Goal: Transaction & Acquisition: Purchase product/service

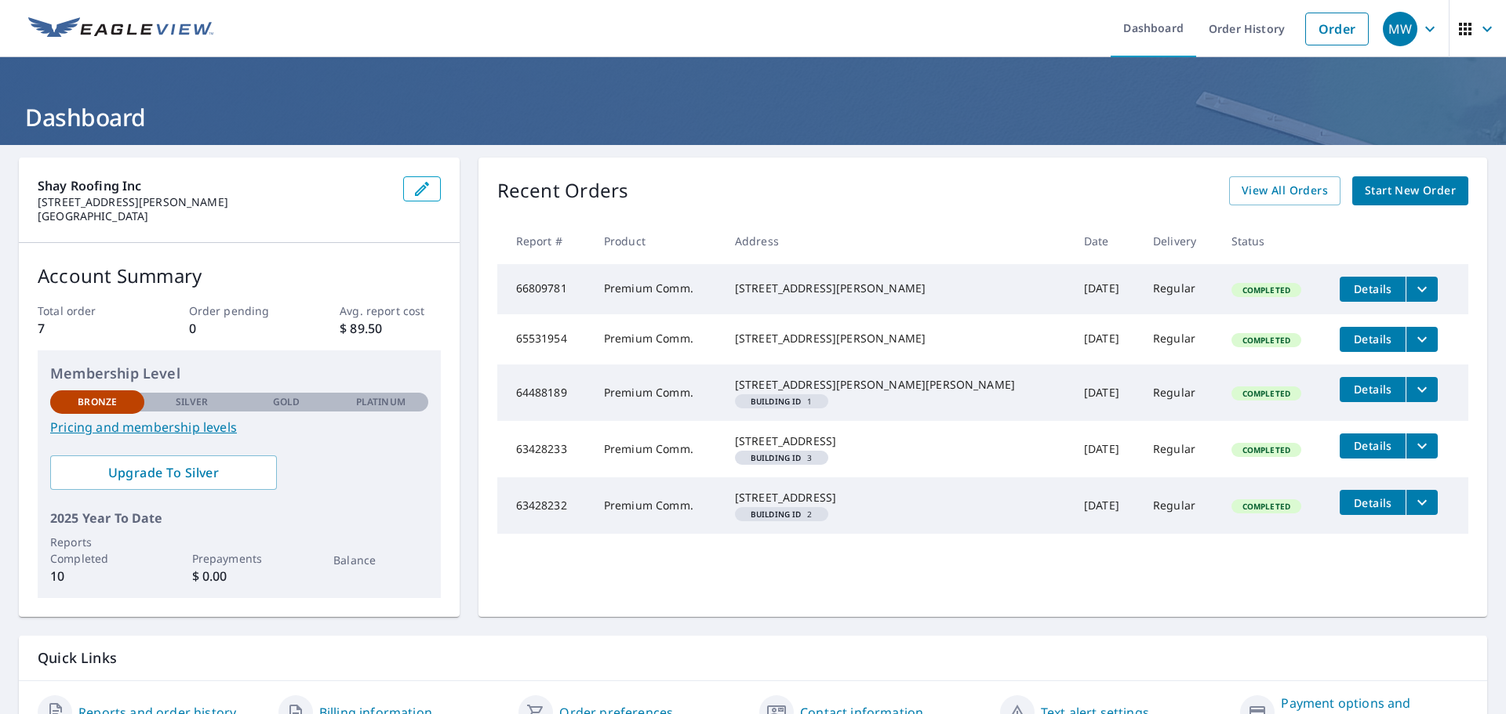
click at [1410, 188] on span "Start New Order" at bounding box center [1410, 191] width 91 height 20
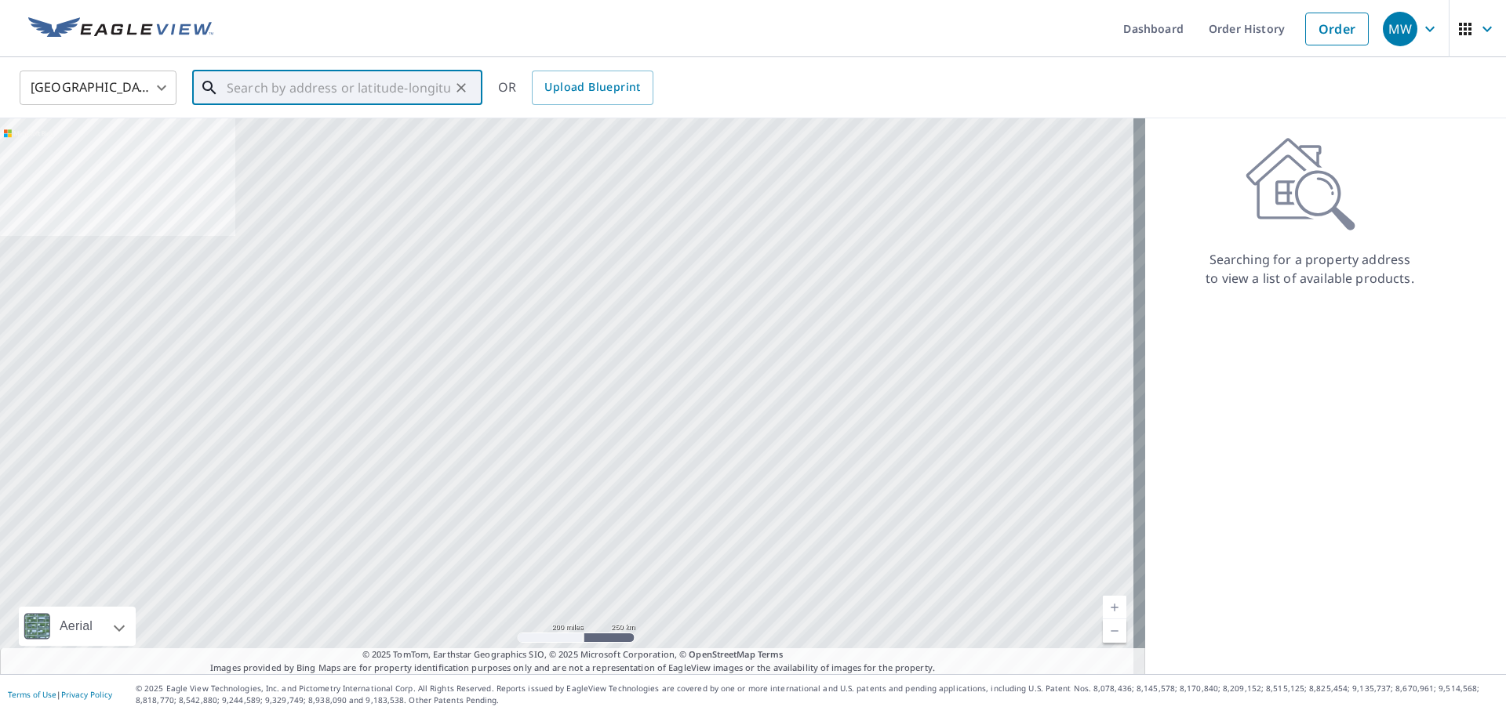
click at [280, 101] on input "text" at bounding box center [338, 88] width 223 height 44
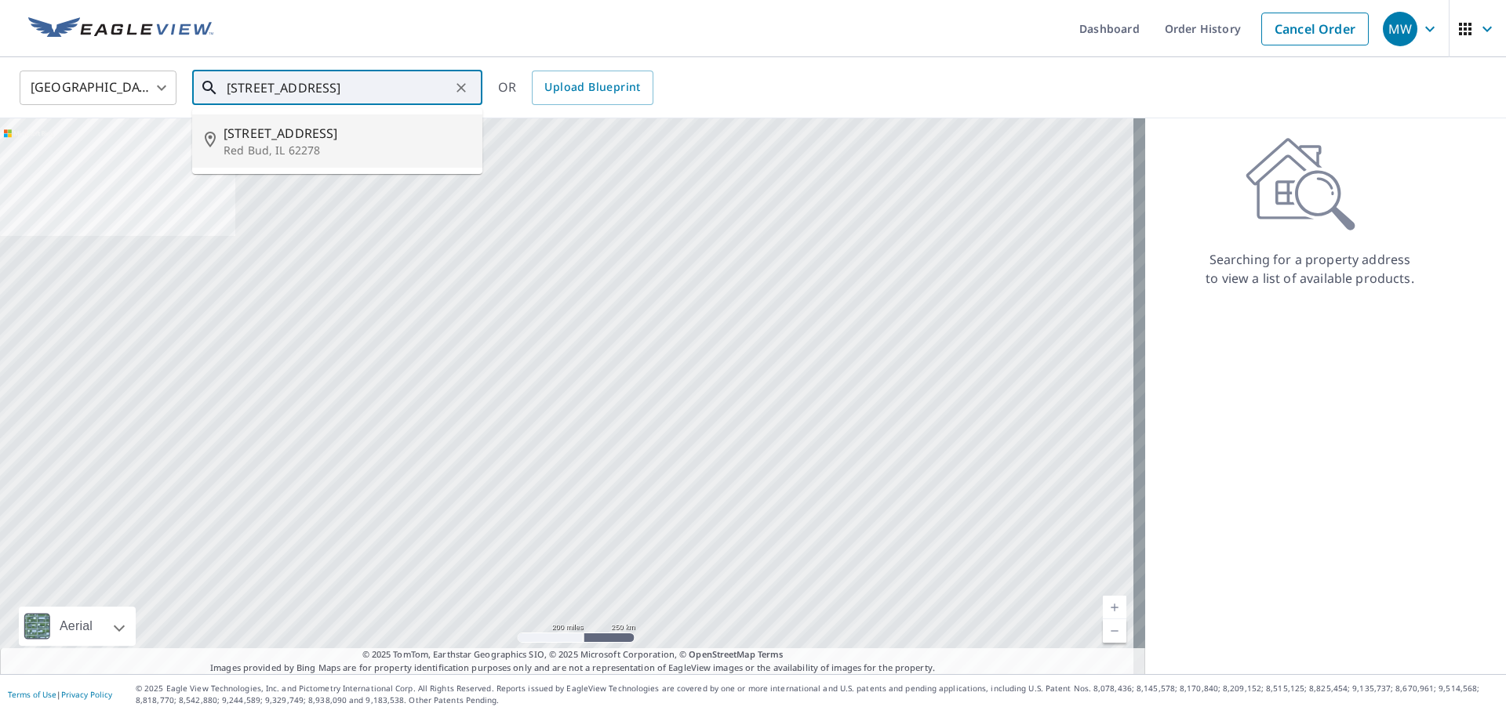
click at [253, 151] on p "Red Bud, IL 62278" at bounding box center [346, 151] width 246 height 16
type input "[STREET_ADDRESS][PERSON_NAME]"
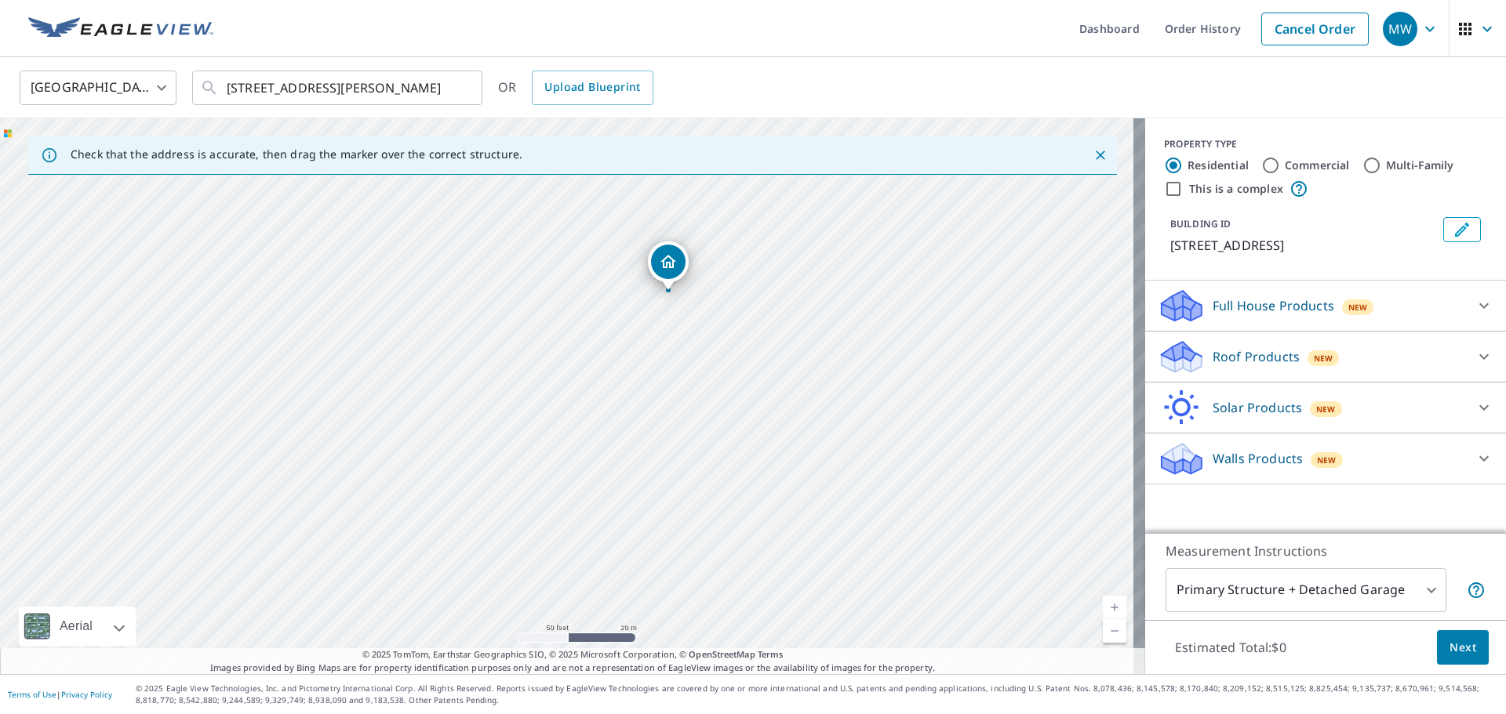
drag, startPoint x: 521, startPoint y: 506, endPoint x: 659, endPoint y: 371, distance: 192.4
click at [649, 386] on div "[STREET_ADDRESS][PERSON_NAME]" at bounding box center [572, 396] width 1145 height 556
drag, startPoint x: 691, startPoint y: 240, endPoint x: 518, endPoint y: 364, distance: 213.0
drag, startPoint x: 620, startPoint y: 490, endPoint x: 623, endPoint y: 432, distance: 58.2
click at [623, 432] on div "[STREET_ADDRESS][PERSON_NAME]" at bounding box center [572, 396] width 1145 height 556
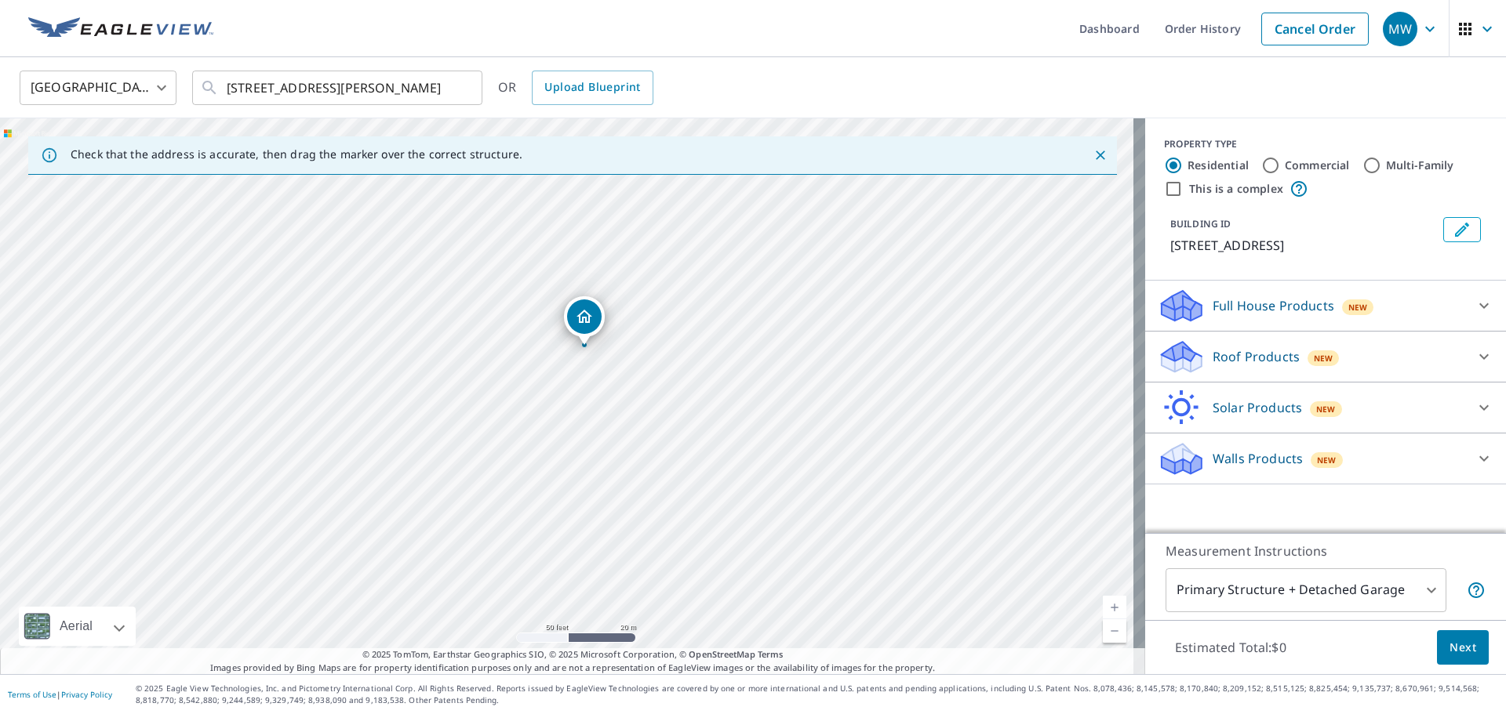
click at [1261, 166] on input "Commercial" at bounding box center [1270, 165] width 19 height 19
radio input "true"
type input "4"
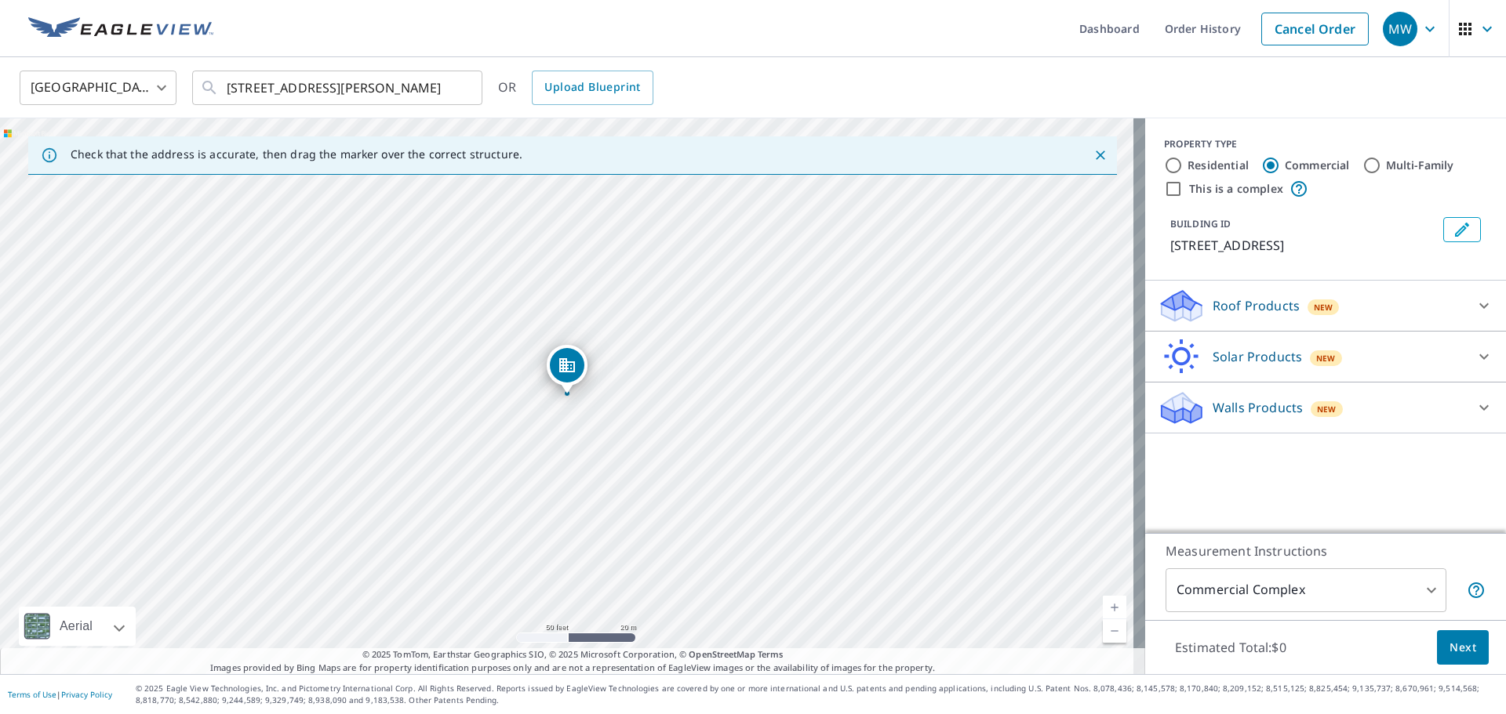
click at [1449, 647] on span "Next" at bounding box center [1462, 648] width 27 height 20
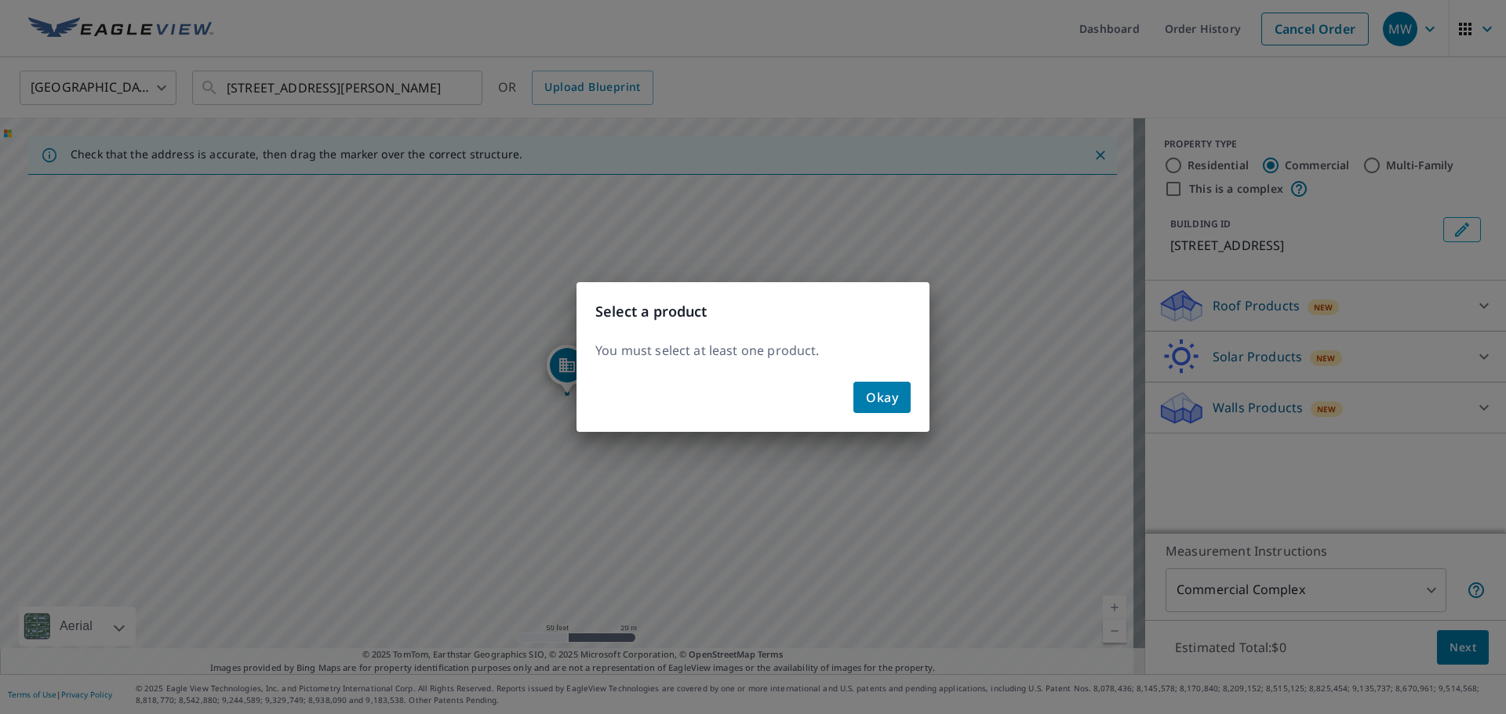
click at [889, 402] on span "Okay" at bounding box center [882, 398] width 32 height 22
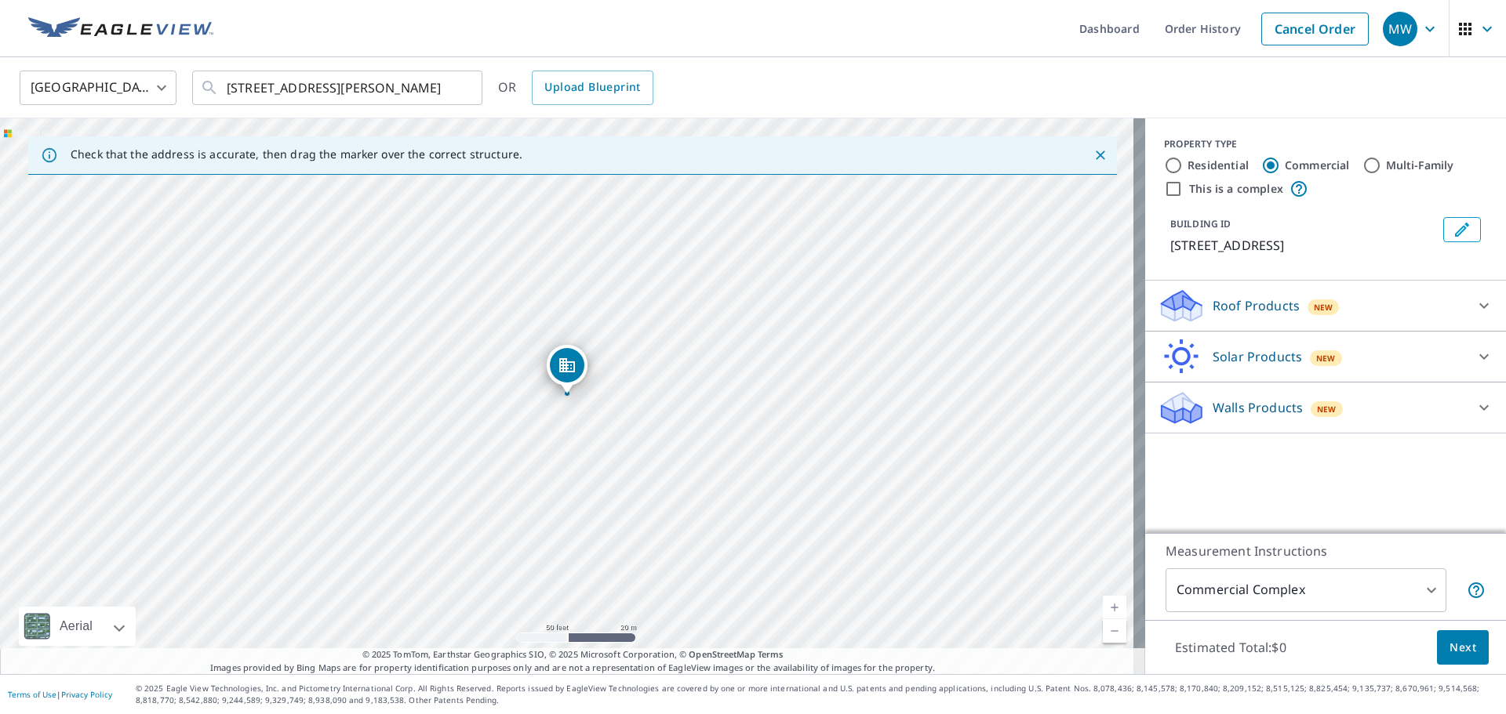
click at [1251, 297] on p "Roof Products" at bounding box center [1255, 305] width 87 height 19
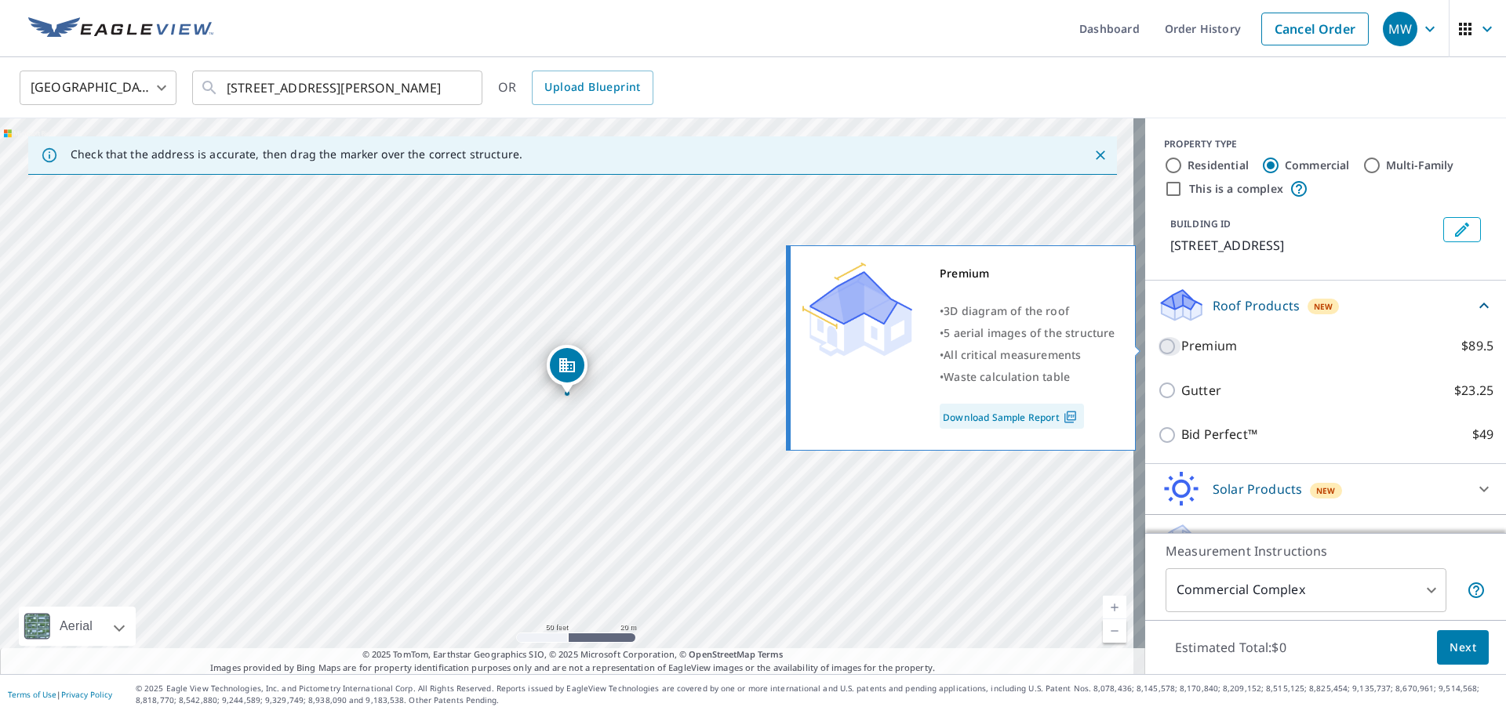
click at [1157, 345] on input "Premium $89.5" at bounding box center [1169, 346] width 24 height 19
checkbox input "true"
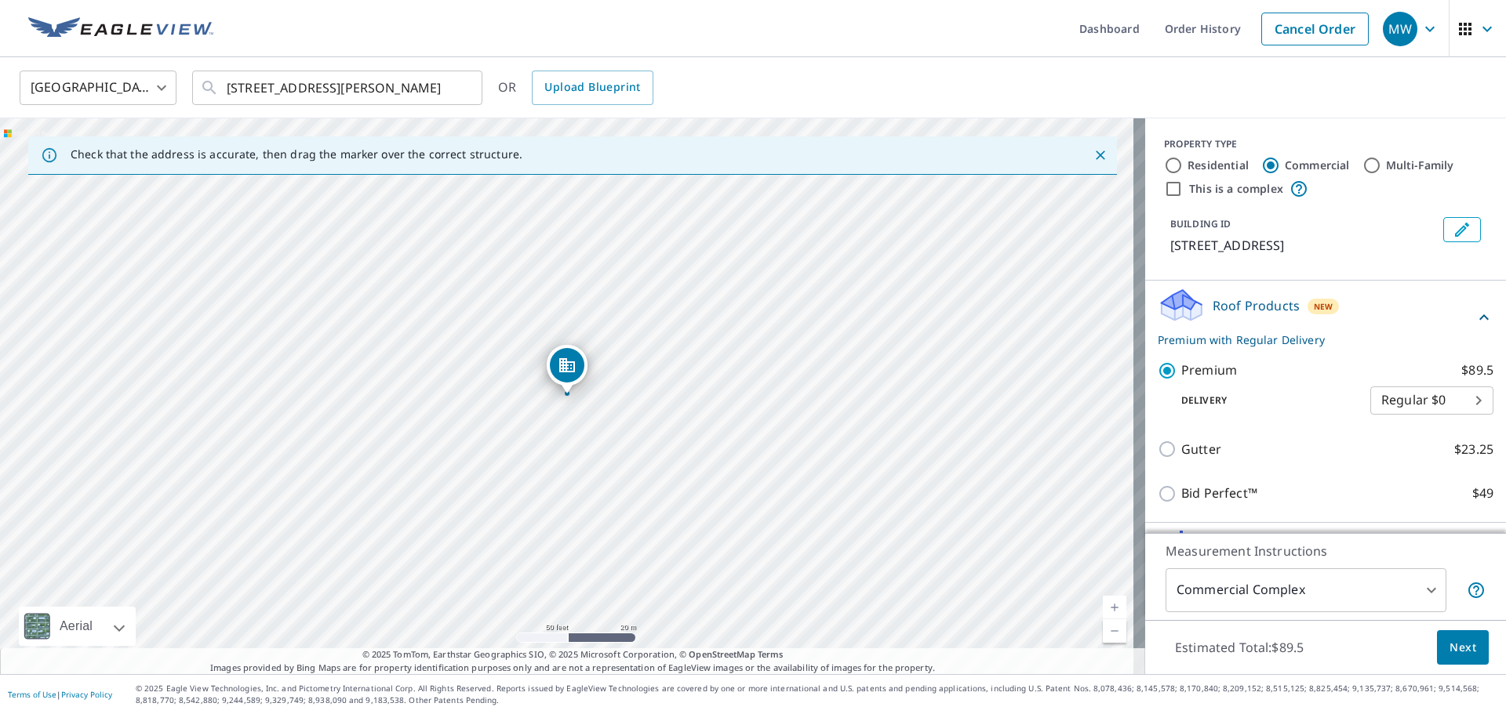
click at [1463, 652] on span "Next" at bounding box center [1462, 648] width 27 height 20
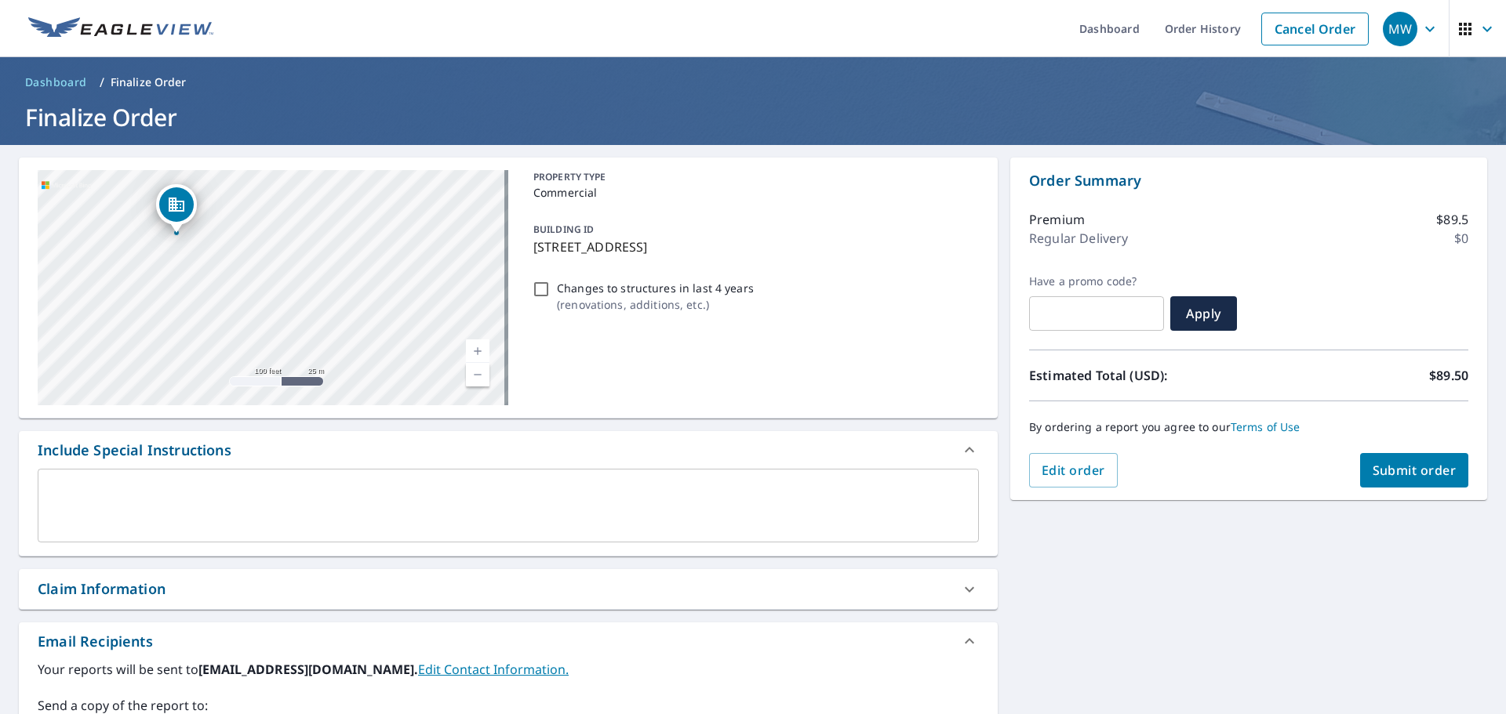
click at [127, 482] on div "x ​" at bounding box center [508, 506] width 941 height 74
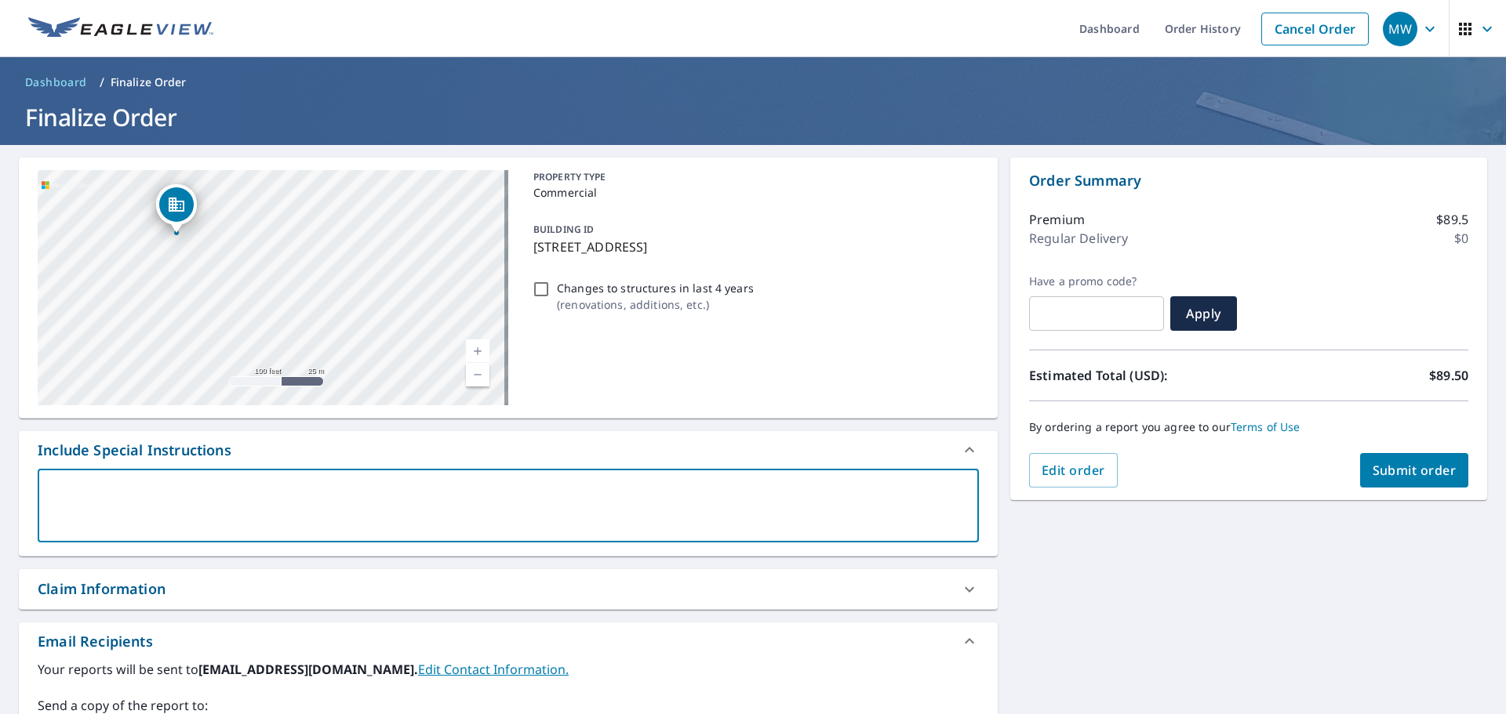
type textarea "I"
type textarea "x"
type textarea "I"
type textarea "x"
type textarea "I s"
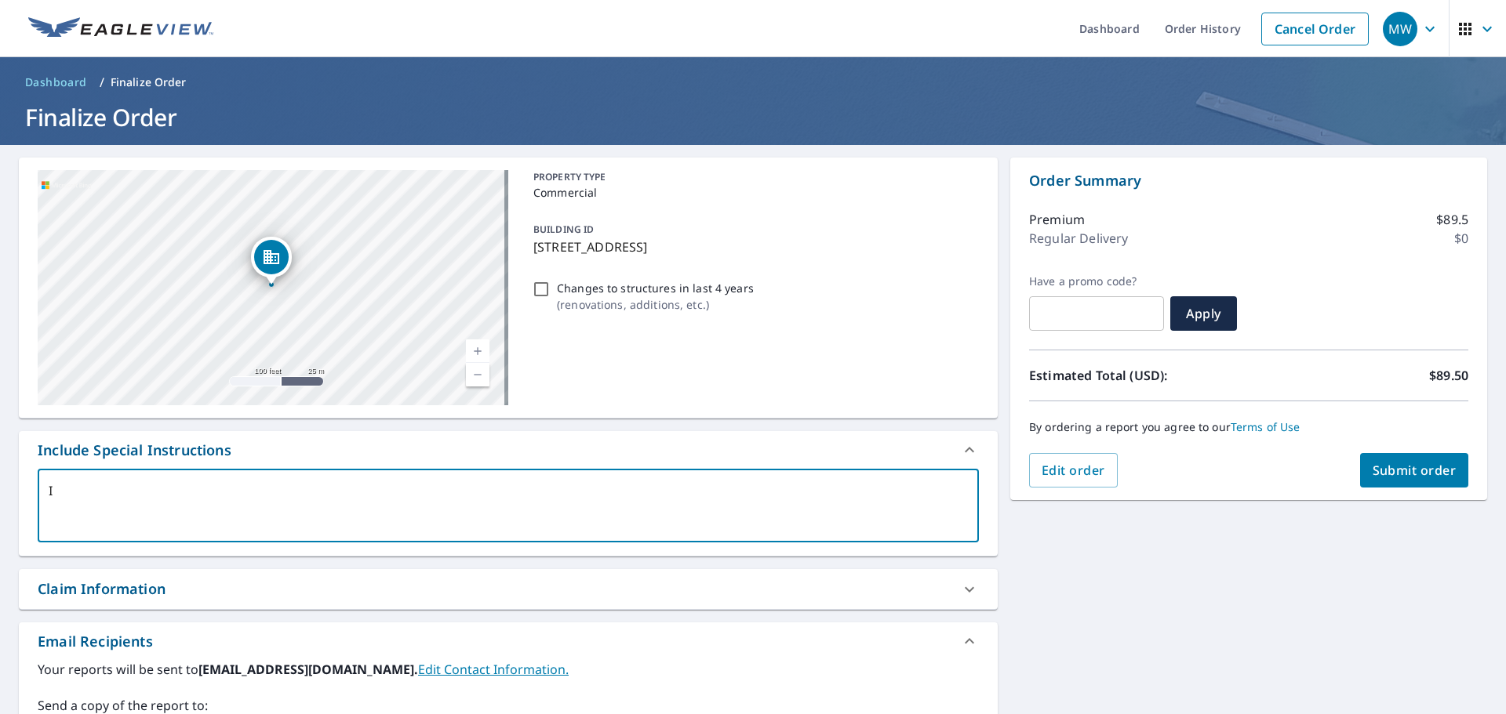
type textarea "x"
type textarea "I sp"
type textarea "x"
type textarea "I spe"
type textarea "x"
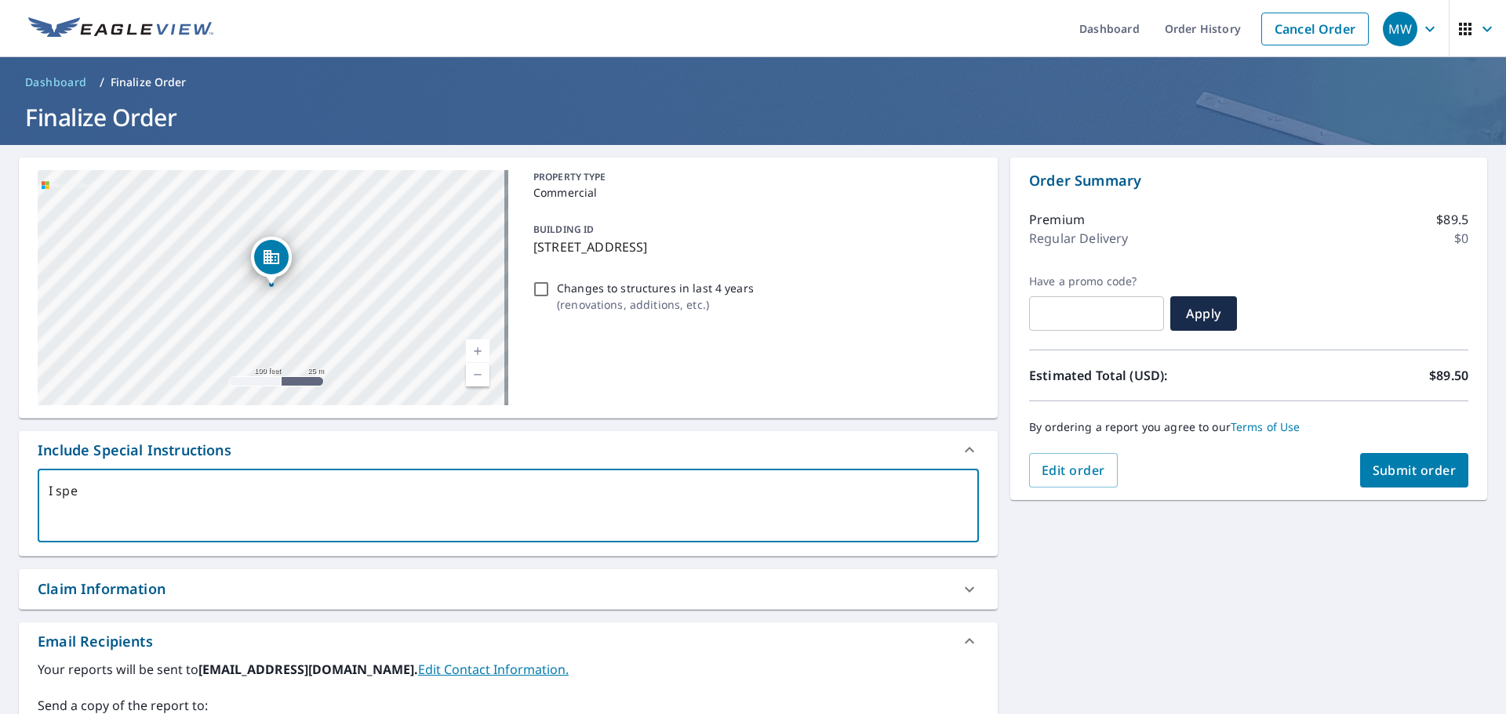
type textarea "I spec"
type textarea "x"
type textarea "I speci"
type textarea "x"
type textarea "I specif"
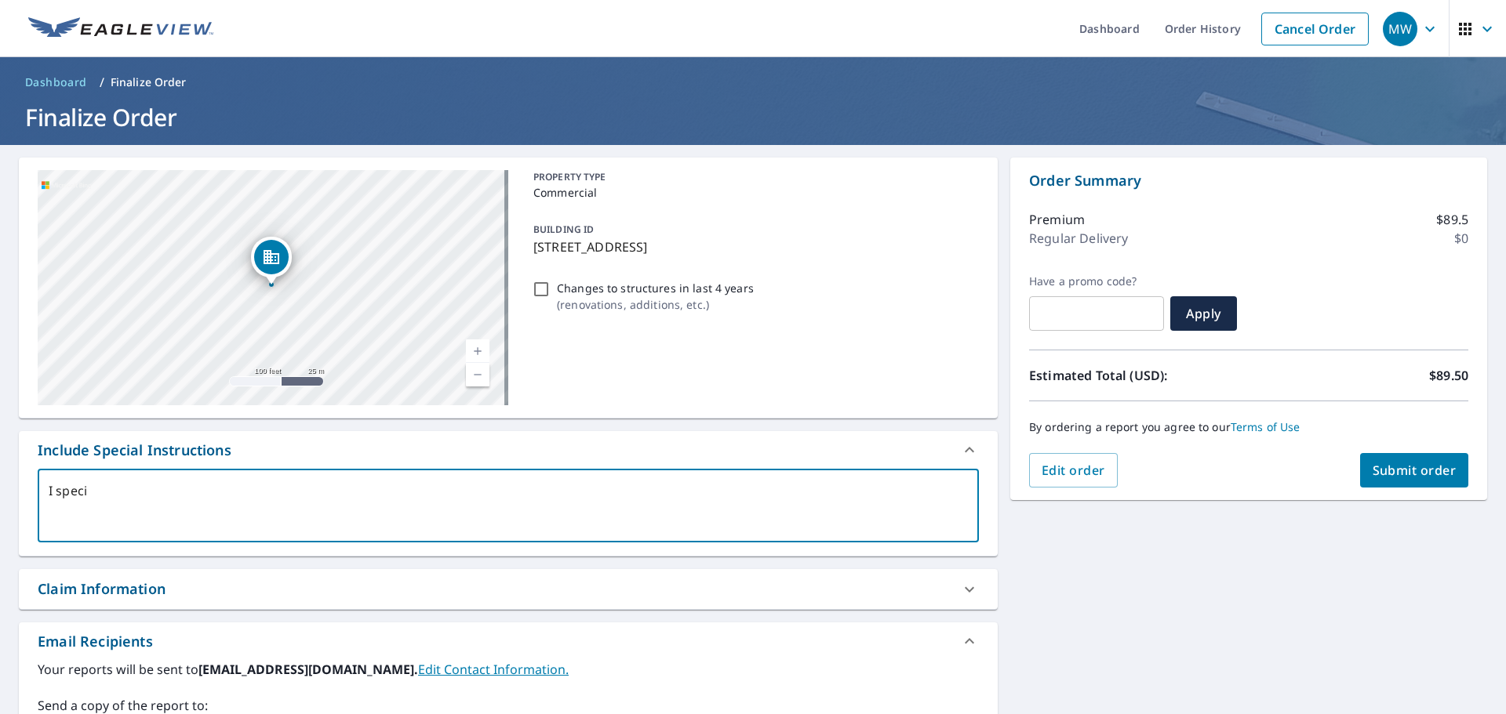
type textarea "x"
type textarea "I specifi"
type textarea "x"
type textarea "I specific"
type textarea "x"
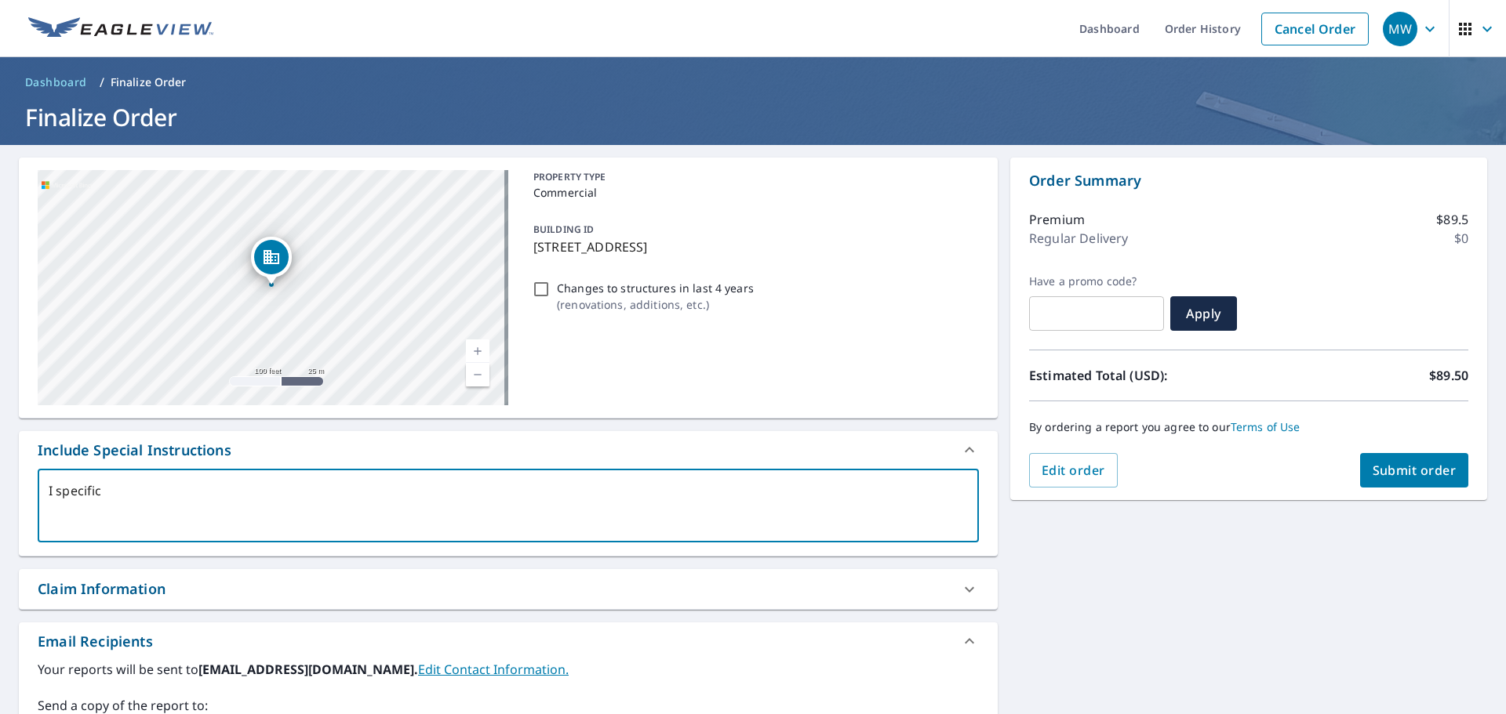
type textarea "I specifica"
type textarea "x"
type textarea "I specifical"
type textarea "x"
type textarea "I specificall"
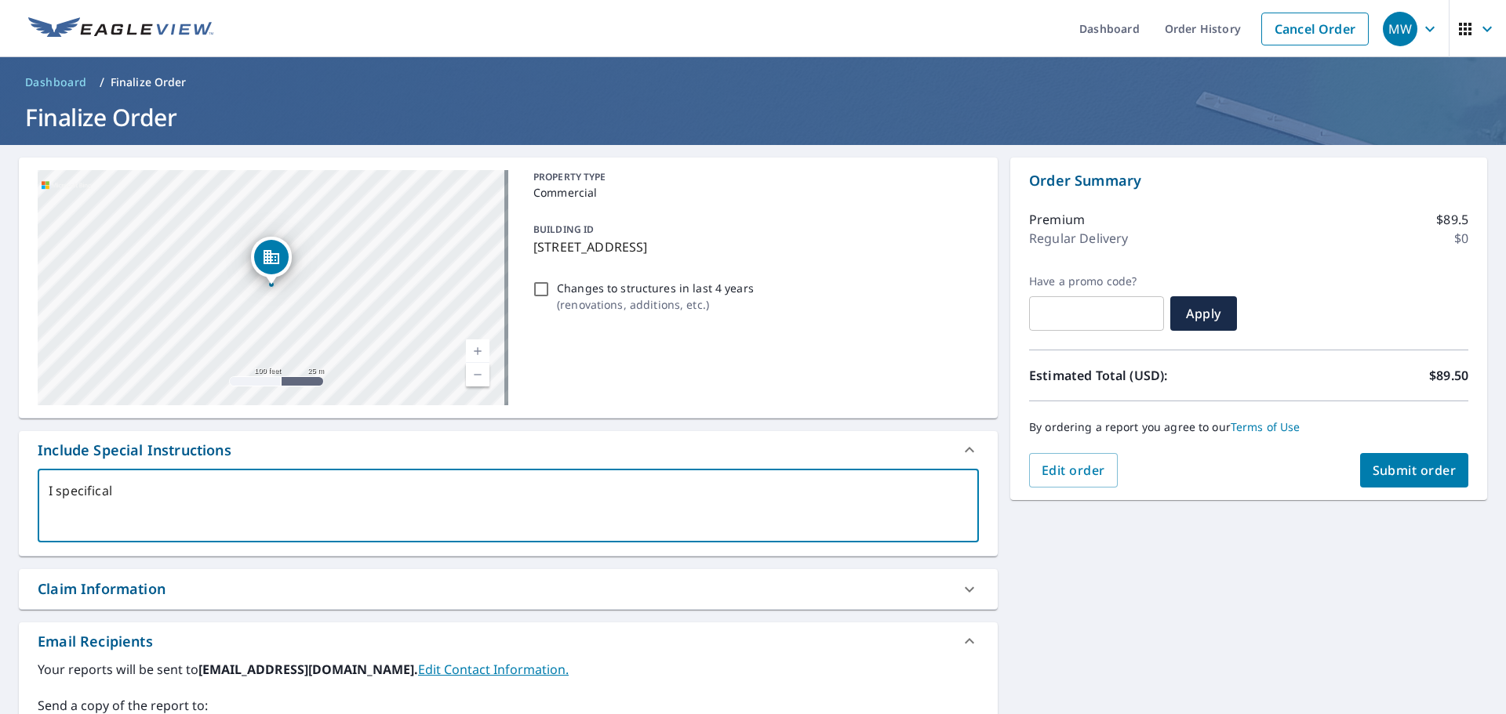
type textarea "x"
type textarea "I specifically"
type textarea "x"
type textarea "I specifically"
type textarea "x"
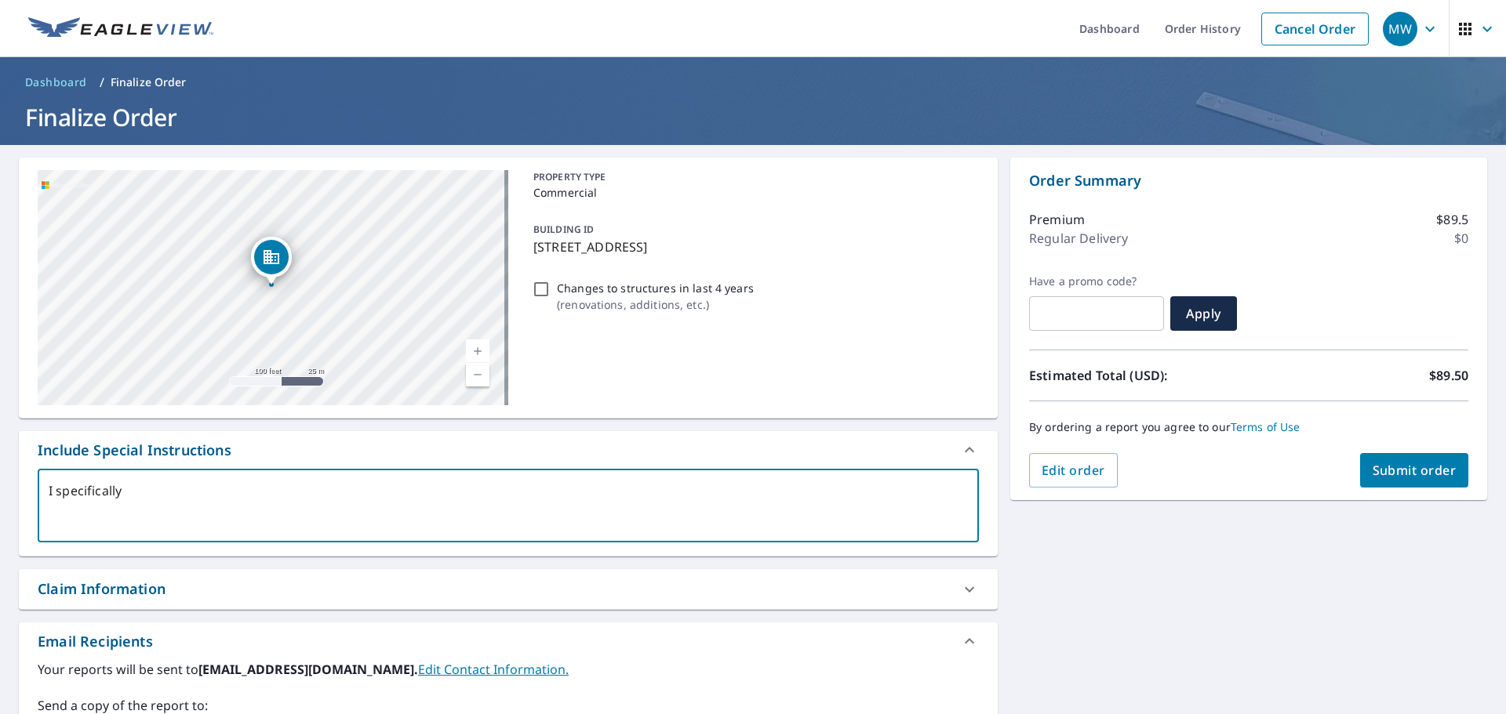
type textarea "I specifically n"
type textarea "x"
type textarea "I specifically ne"
type textarea "x"
type textarea "I specifically nee"
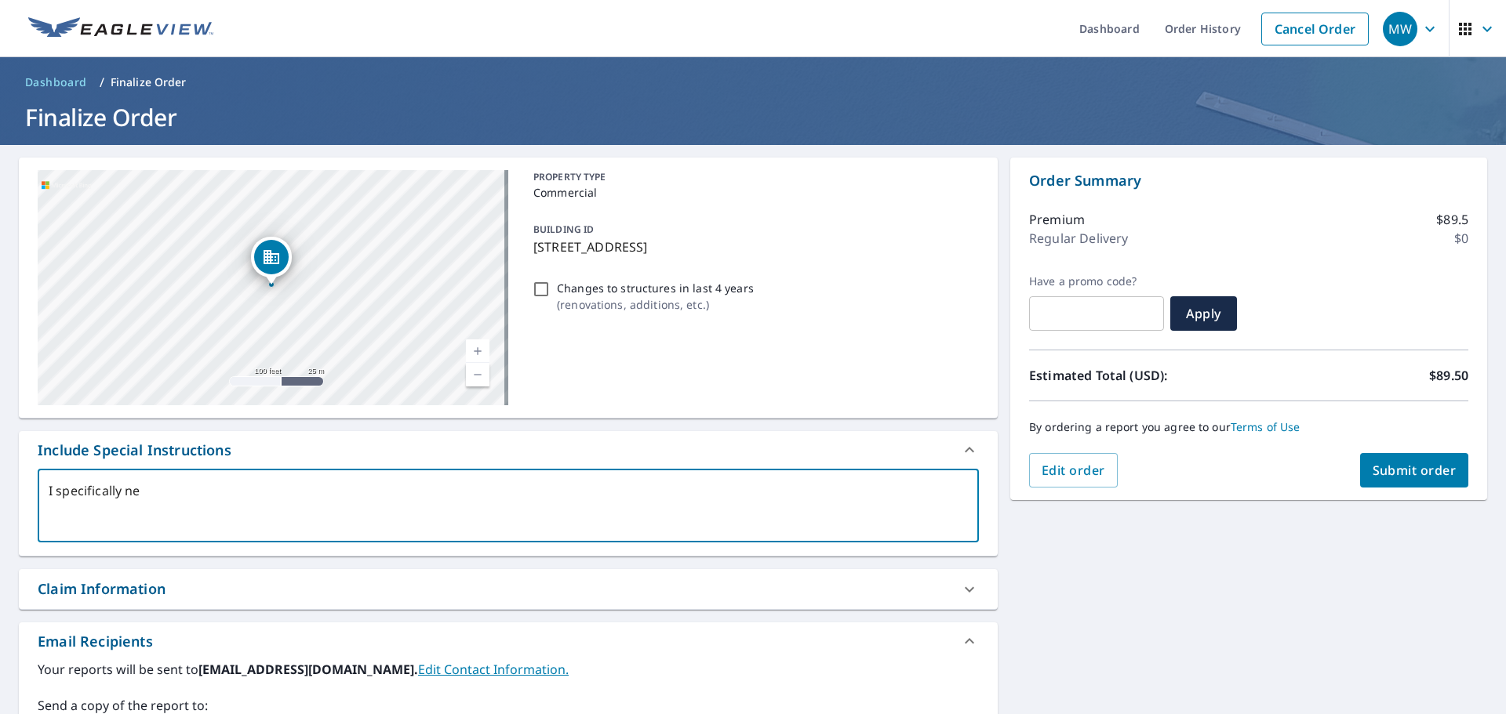
type textarea "x"
type textarea "I specifically need"
type textarea "x"
type textarea "I specifically need"
type textarea "x"
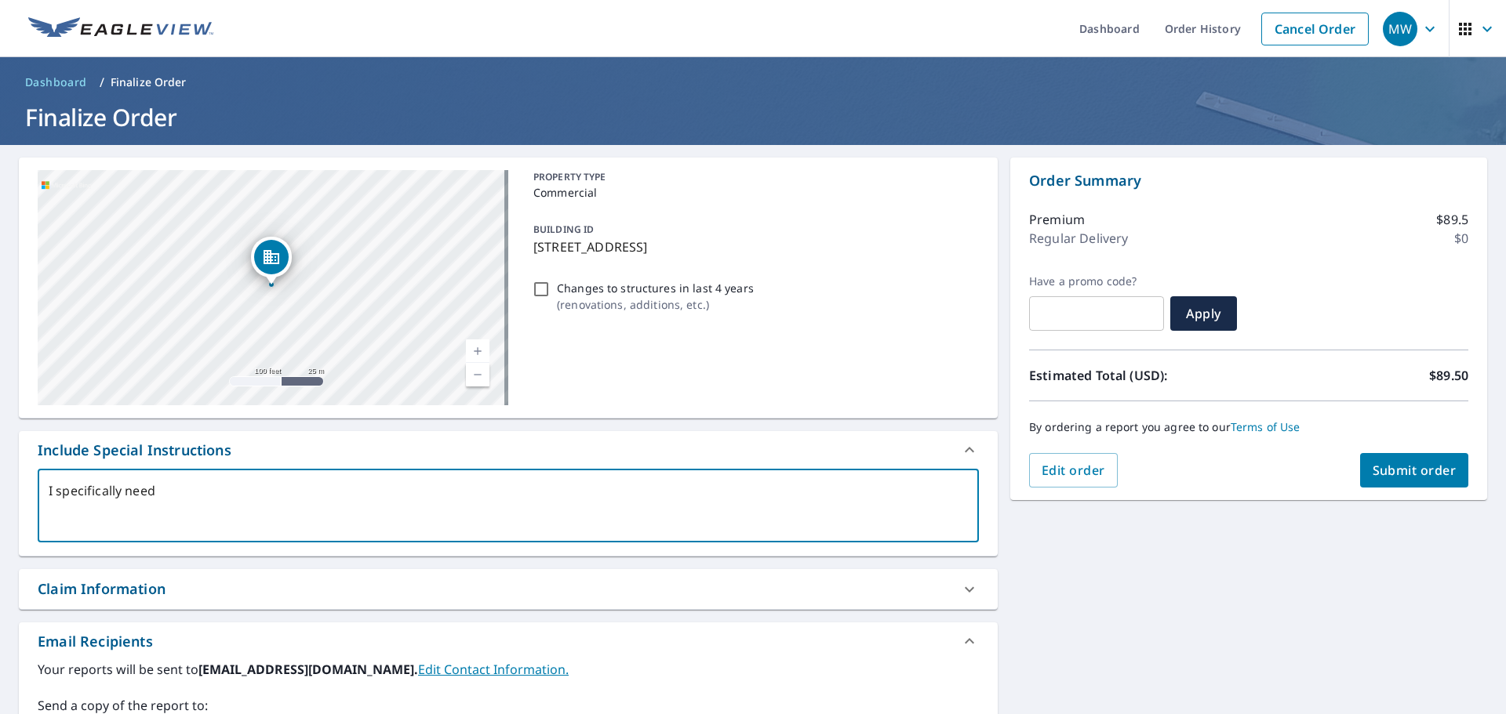
type textarea "I specifically need t"
type textarea "x"
type textarea "I specifically need th"
type textarea "x"
type textarea "I specifically need the"
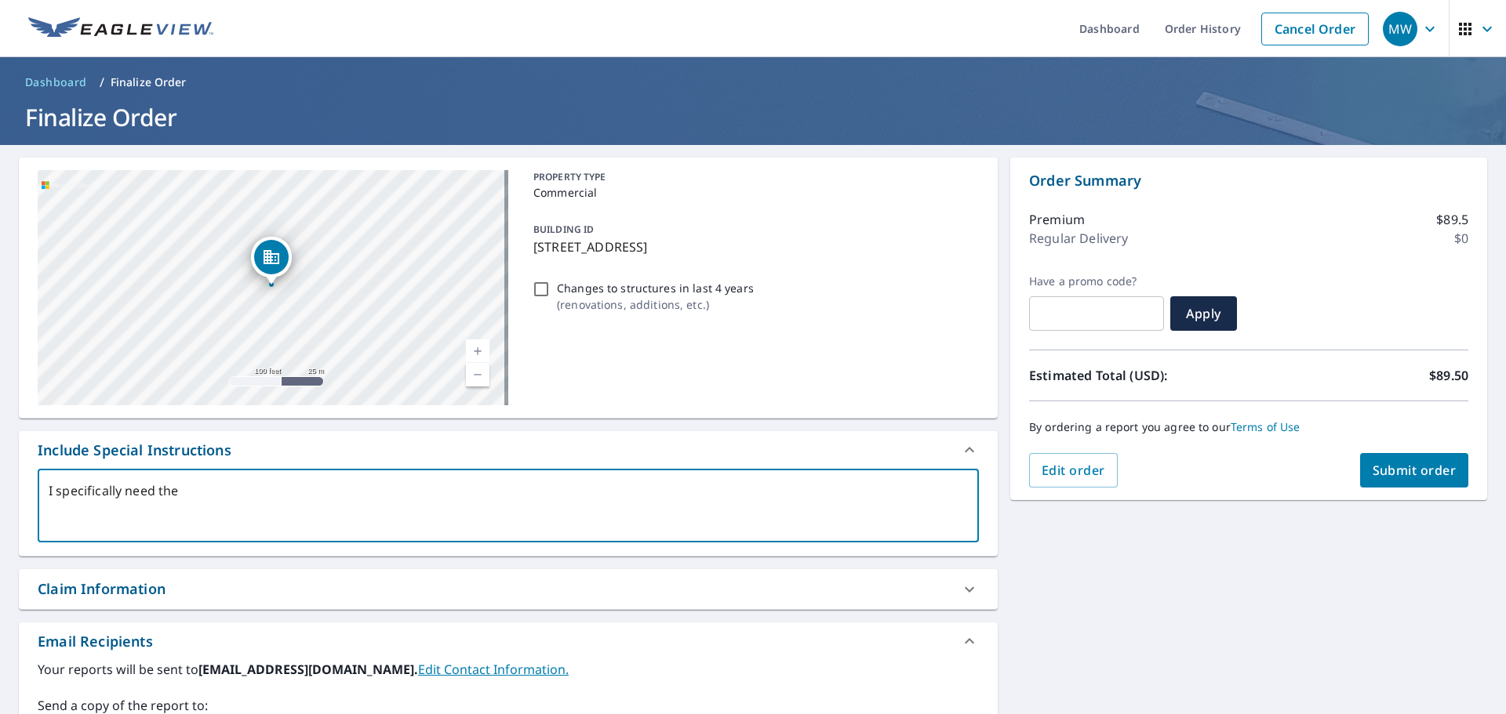
type textarea "x"
type textarea "I specifically need the"
type textarea "x"
type textarea "I specifically need the r"
type textarea "x"
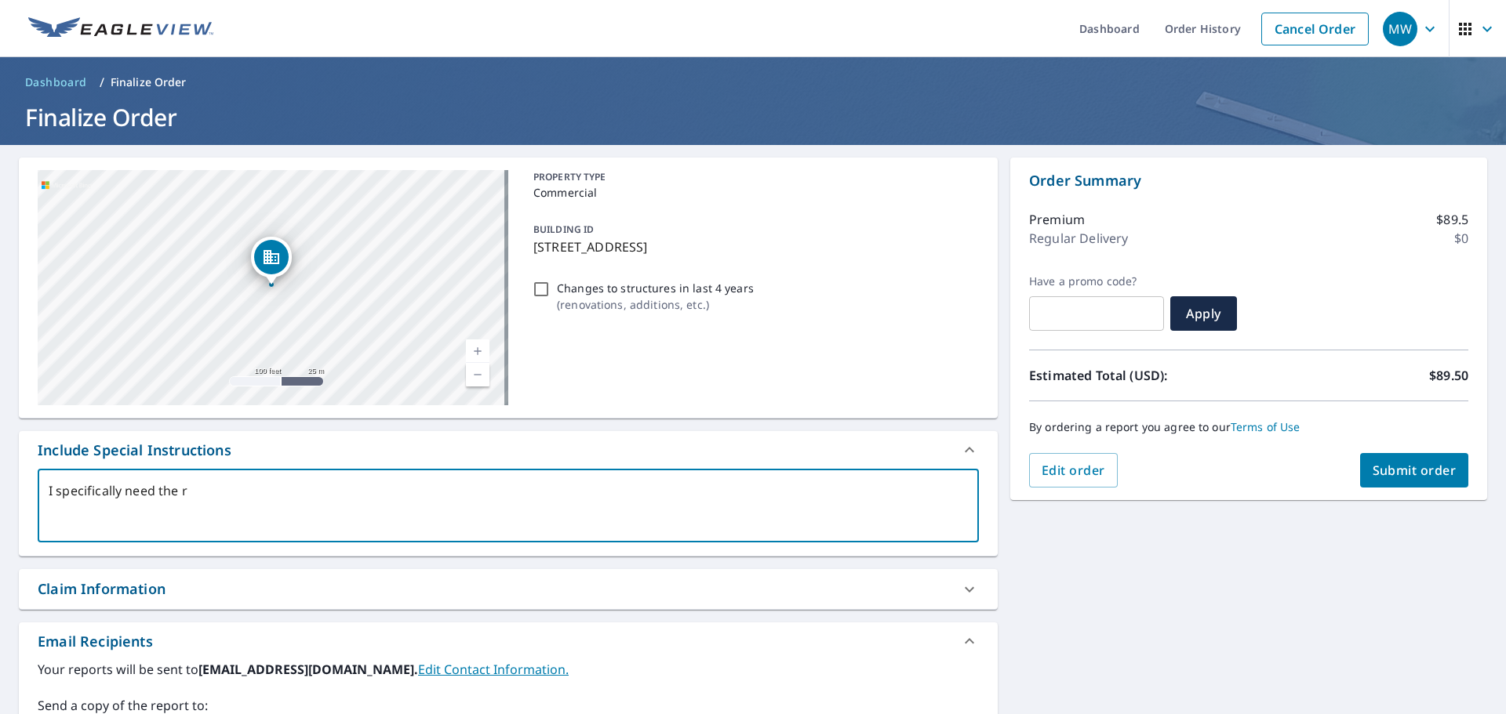
type textarea "I specifically need the ro"
type textarea "x"
type textarea "I specifically need the roo"
type textarea "x"
type textarea "I specifically need the roof"
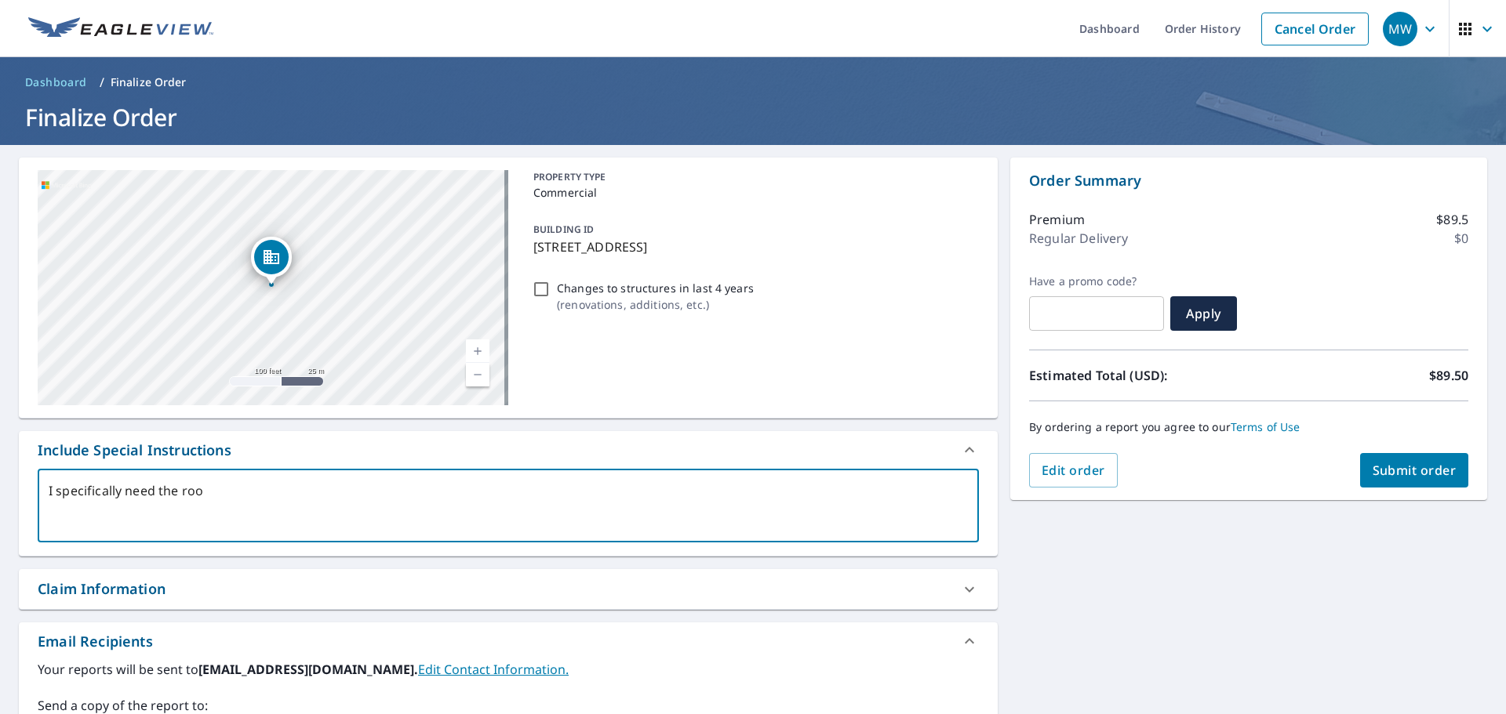
type textarea "x"
type textarea "I specifically need the roof"
type textarea "x"
type textarea "I specifically need the roof s"
type textarea "x"
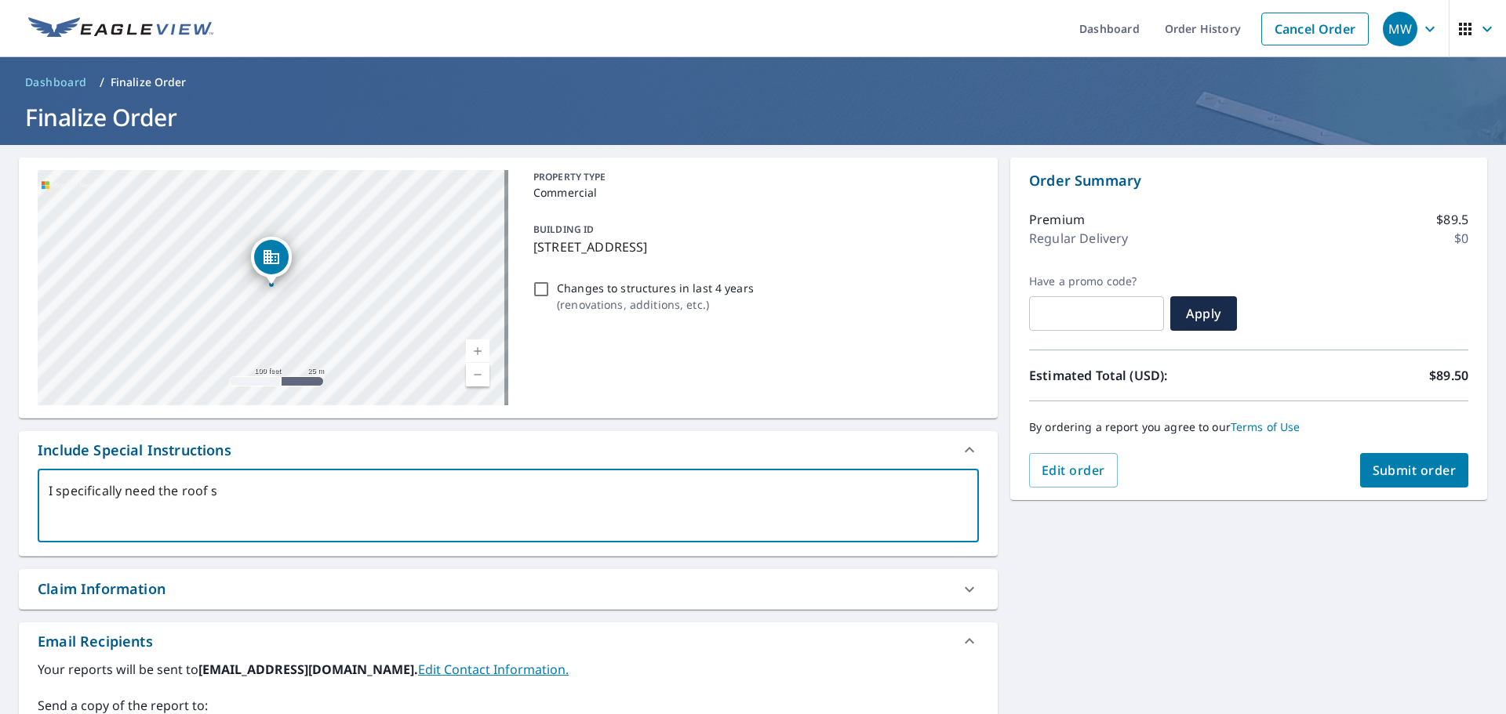
type textarea "I specifically need the roof se"
type textarea "x"
type textarea "I specifically need the roof sec"
type textarea "x"
type textarea "I specifically need the roof sect"
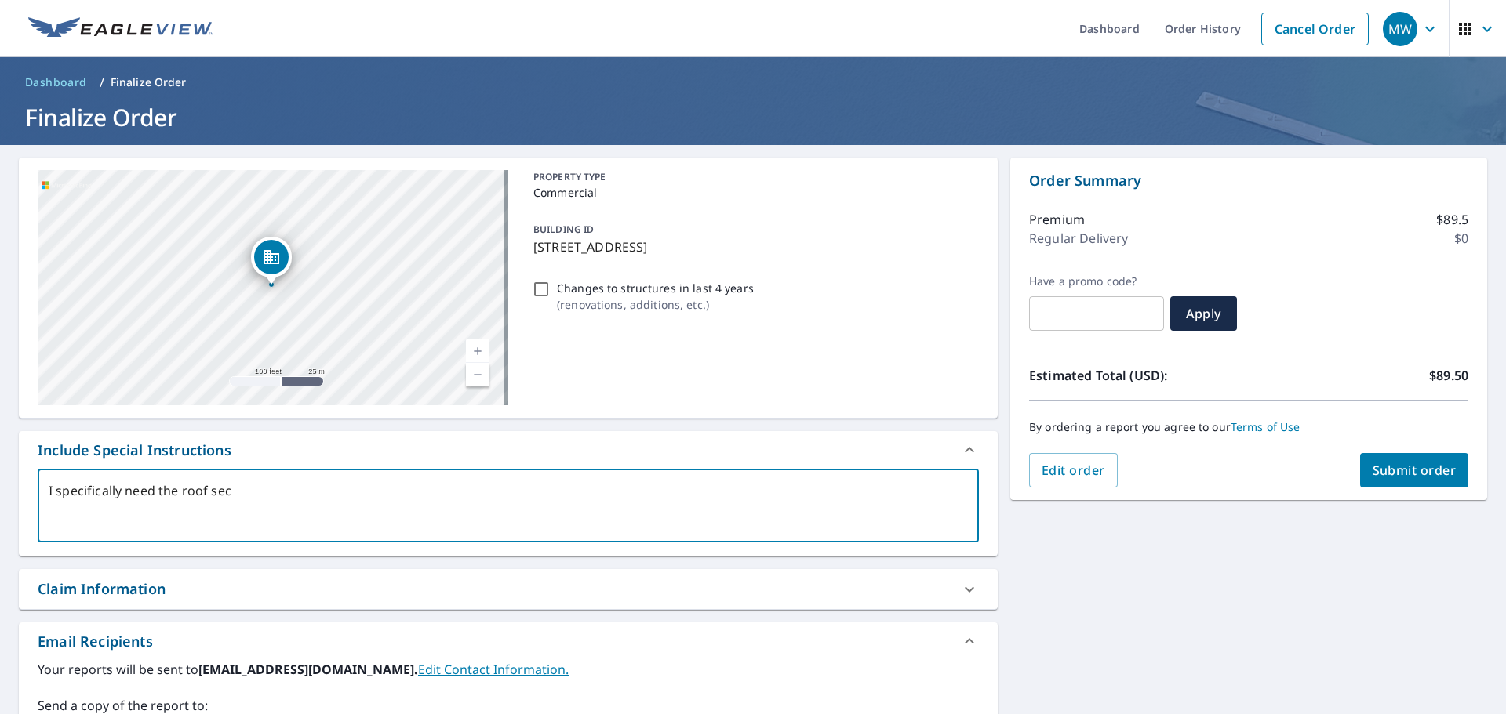
type textarea "x"
type textarea "I specifically need the roof secti"
type textarea "x"
type textarea "I specifically need the roof sectio"
type textarea "x"
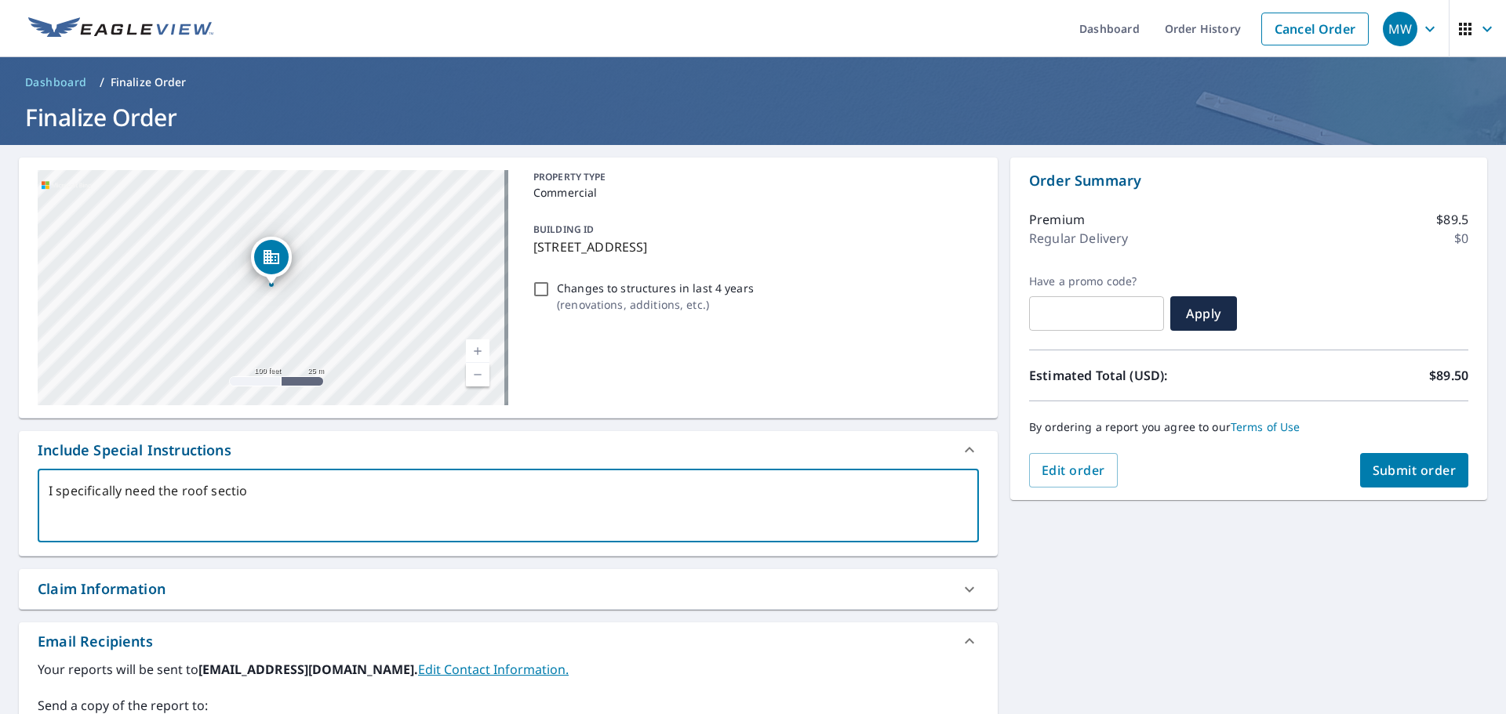
type textarea "I specifically need the roof section"
type textarea "x"
type textarea "I specifically need the roof sections"
type textarea "x"
type textarea "I specifically need the roof sections"
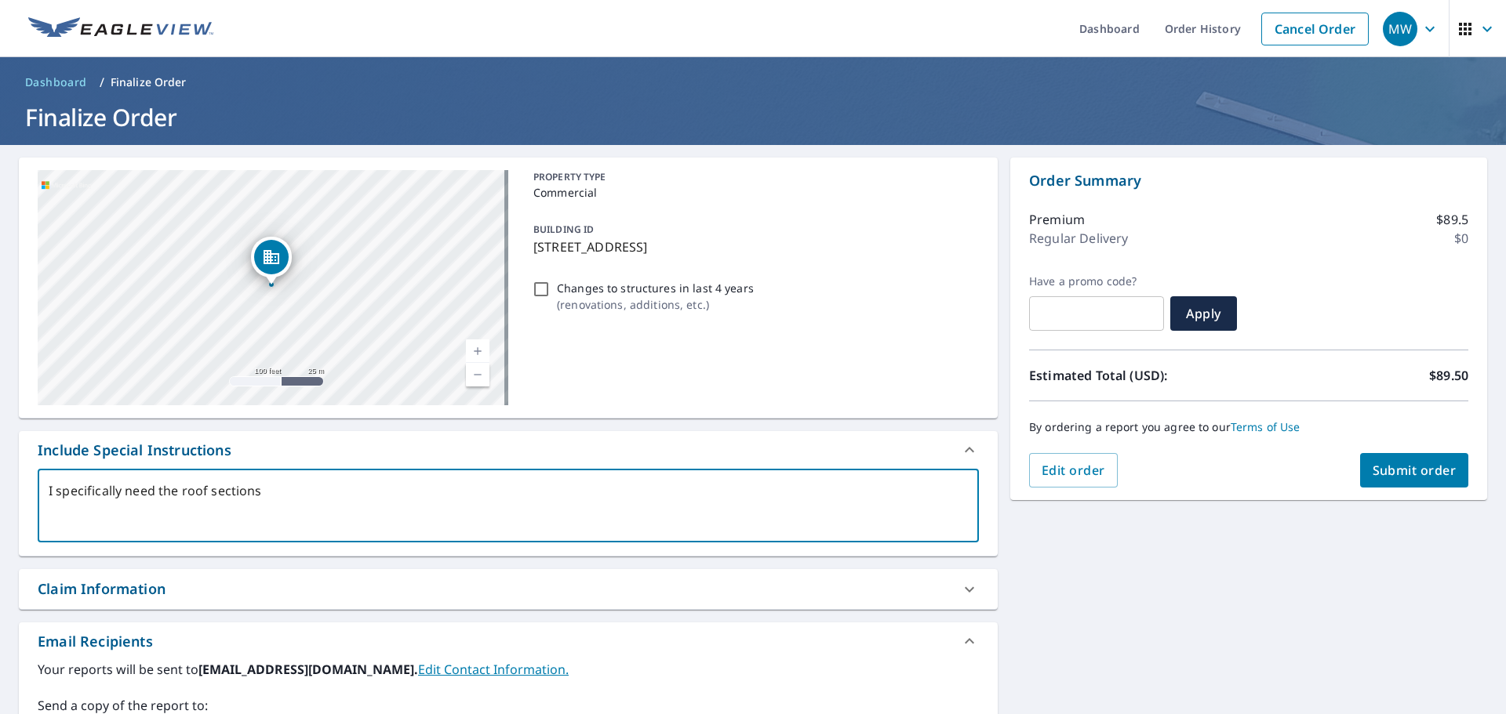
type textarea "x"
type textarea "I specifically need the roof sections a"
type textarea "x"
type textarea "I specifically need the roof sections at"
type textarea "x"
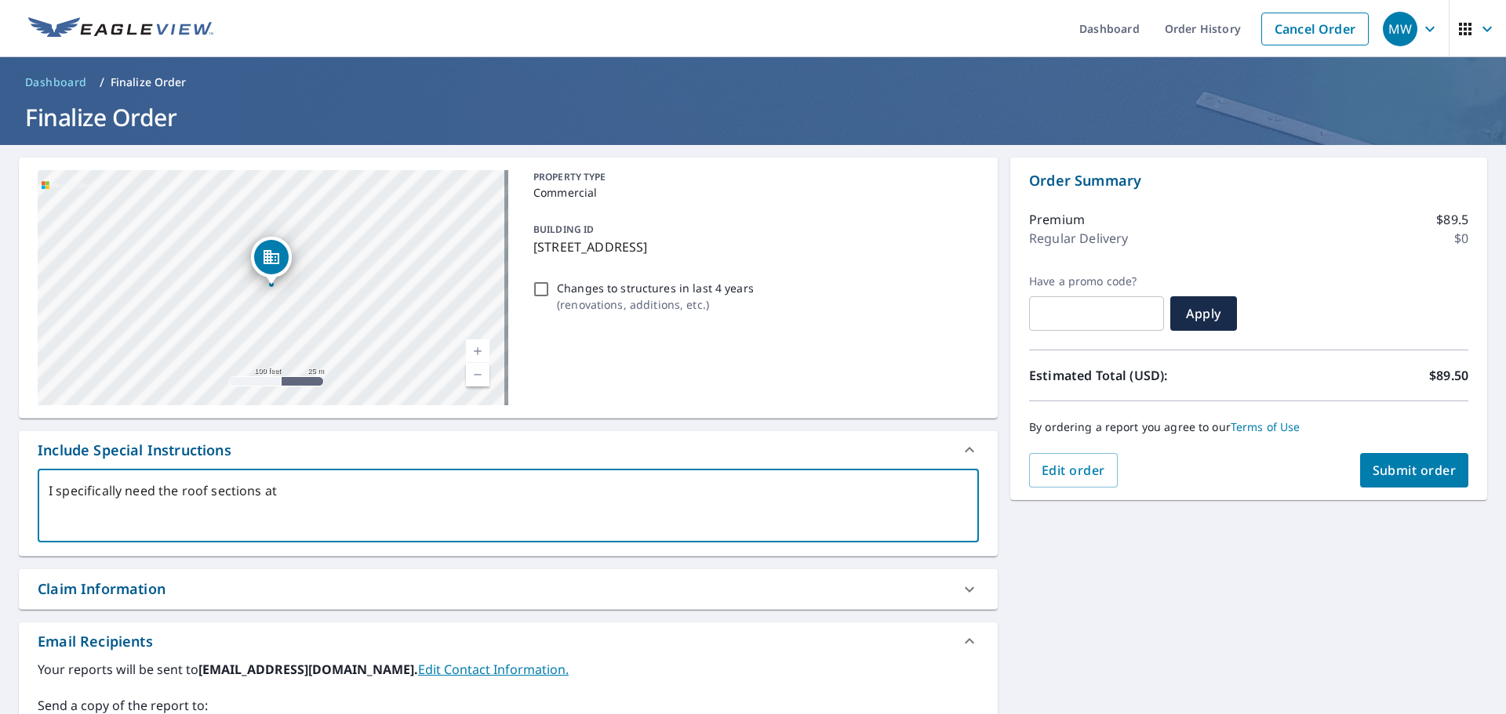
type textarea "I specifically need the roof sections at"
type textarea "x"
type textarea "I specifically need the roof sections at t"
type textarea "x"
type textarea "I specifically need the roof sections at th"
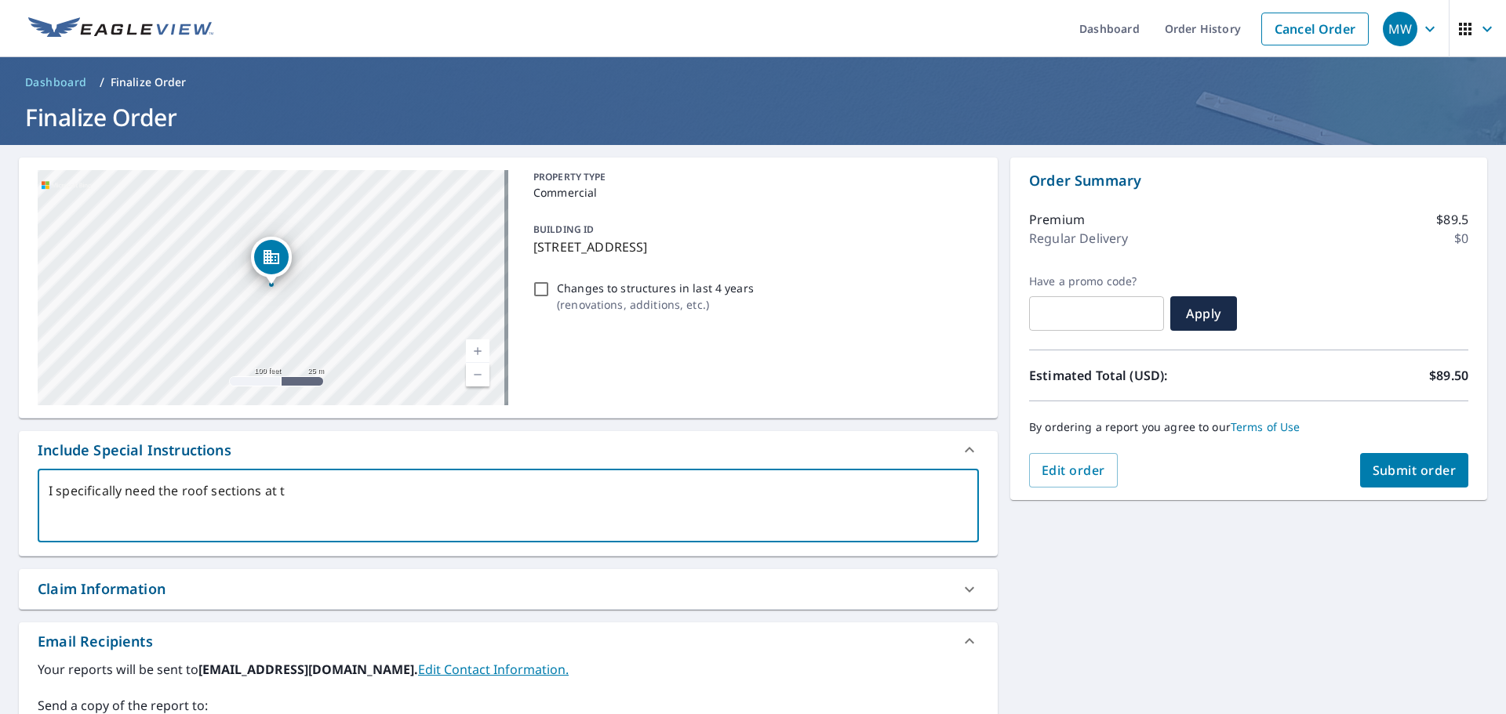
type textarea "x"
type textarea "I specifically need the roof sections at thi"
type textarea "x"
type textarea "I specifically need the roof sections at this"
type textarea "x"
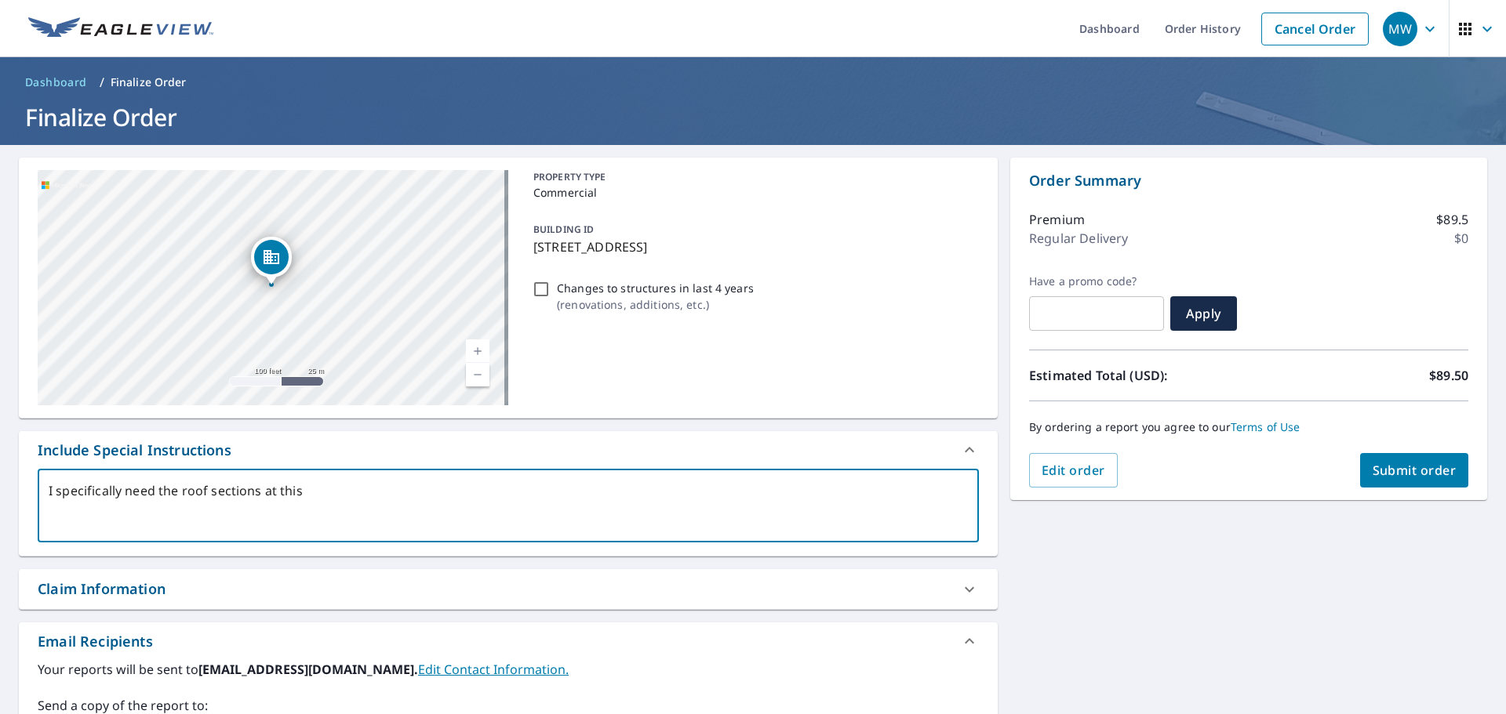
type textarea "I specifically need the roof sections at this"
type textarea "x"
type textarea "I specifically need the roof sections at this c"
type textarea "x"
type textarea "I specifically need the roof sections at this co"
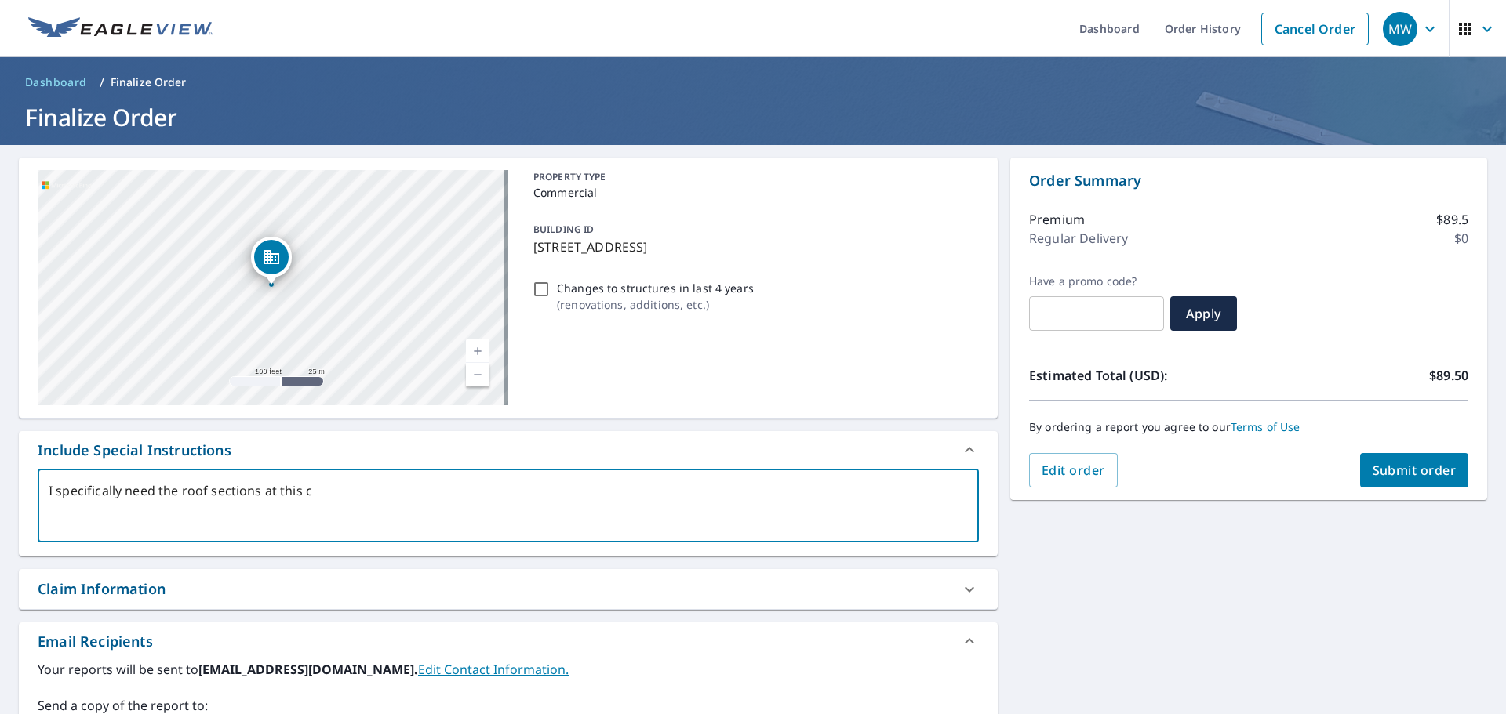
type textarea "x"
type textarea "I specifically need the roof sections at this com"
type textarea "x"
type textarea "I specifically need the roof sections at this comp"
type textarea "x"
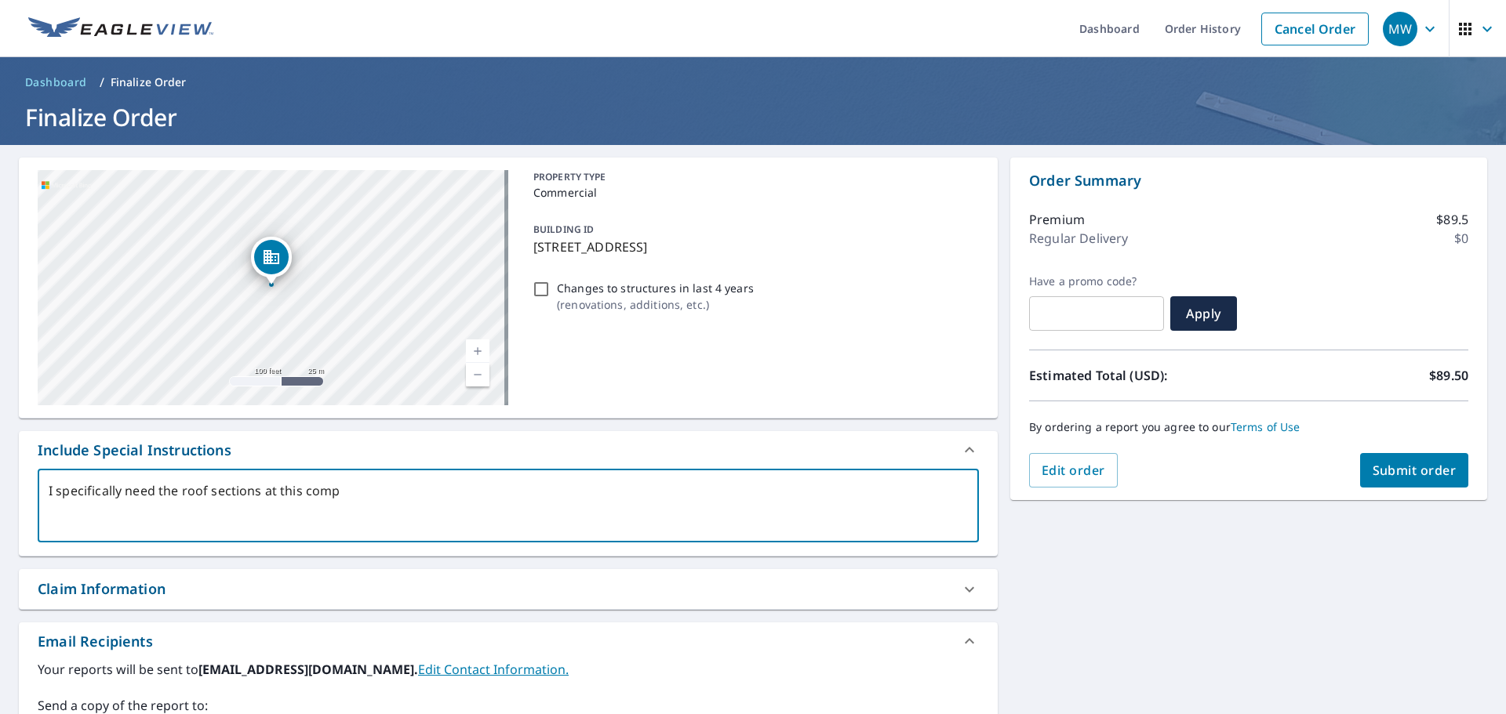
type textarea "I specifically need the roof sections at this compl"
type textarea "x"
type textarea "I specifically need the roof sections at this comple"
type textarea "x"
type textarea "I specifically need the roof sections at this complet"
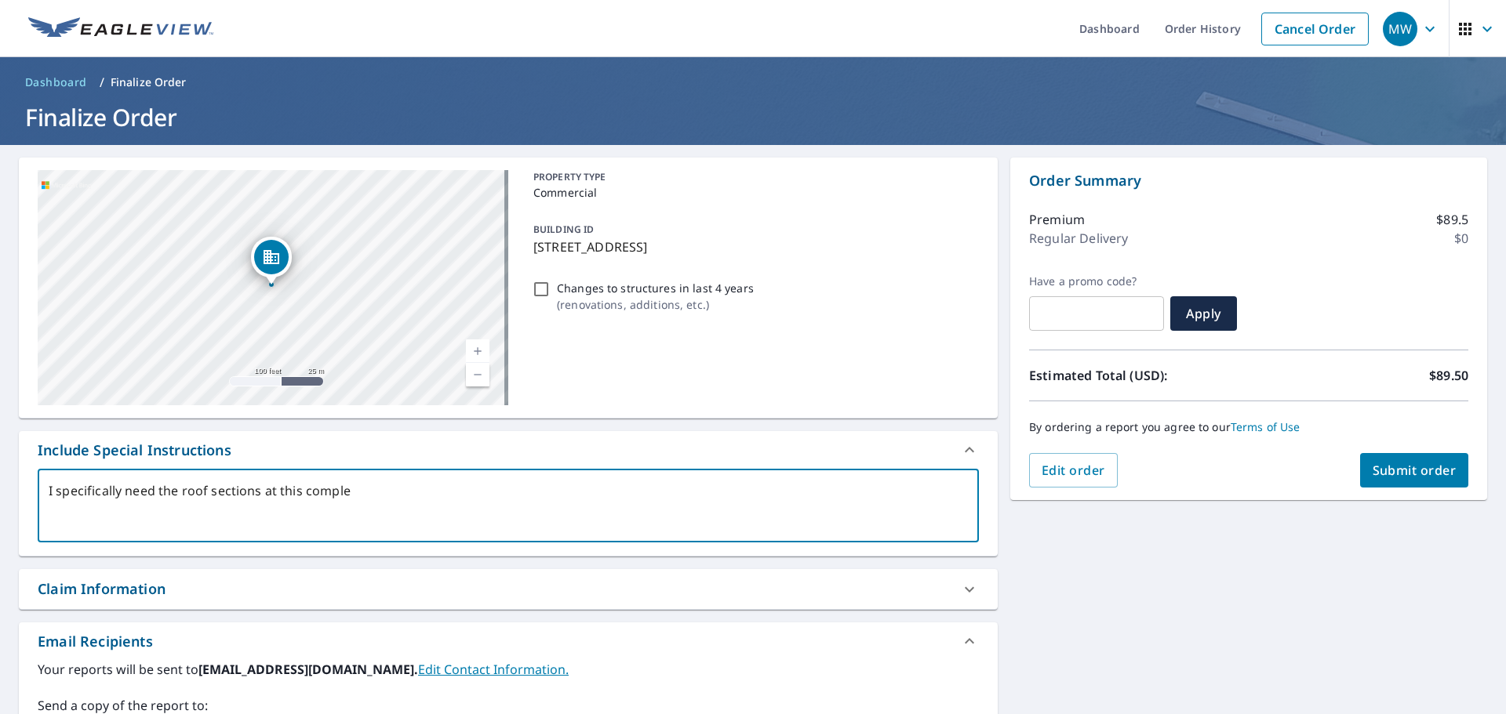
type textarea "x"
type textarea "I specifically need the roof sections at this comple"
type textarea "x"
type textarea "I specifically need the roof sections at this complex"
type textarea "x"
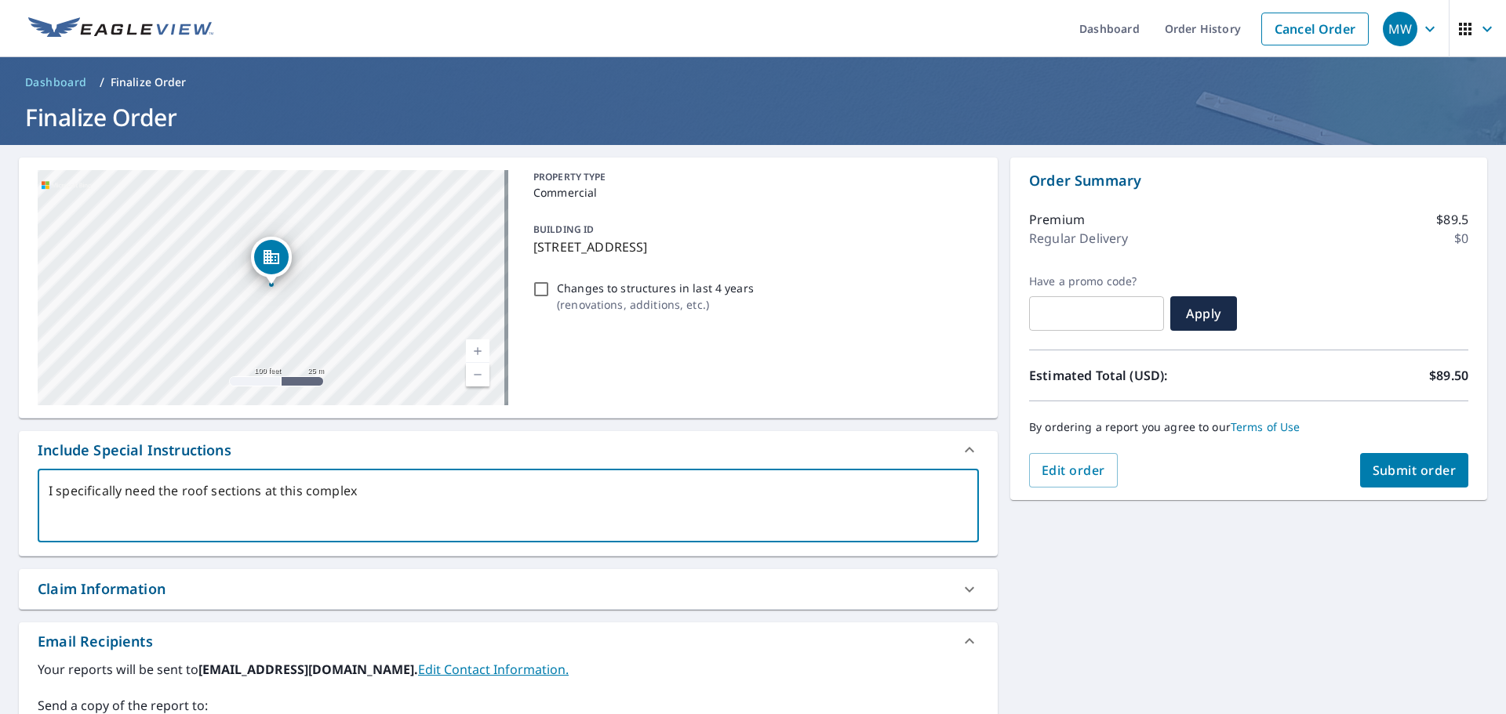
type textarea "I specifically need the roof sections at this complex"
type textarea "x"
type textarea "I specifically need the roof sections at this complex w"
type textarea "x"
type textarea "I specifically need the roof sections at this complex wi"
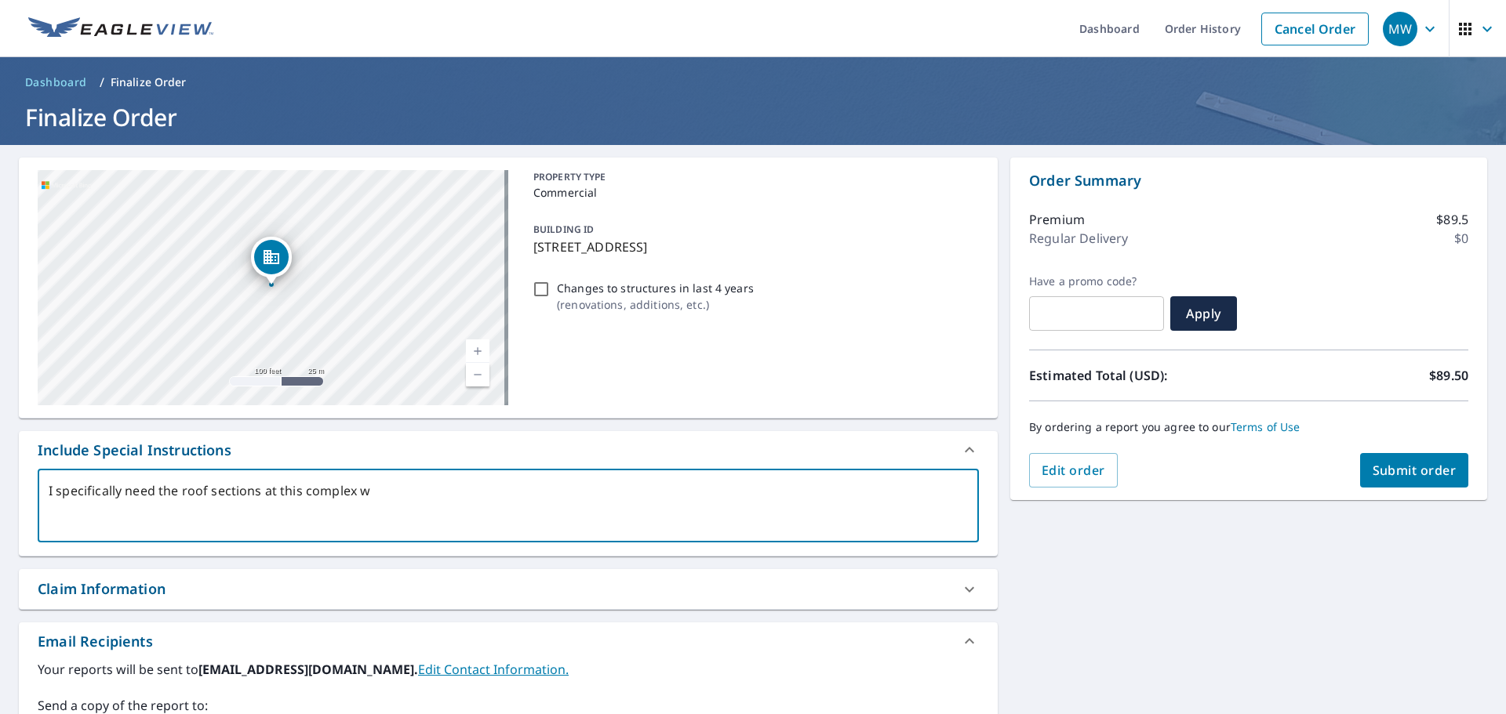
type textarea "x"
type textarea "I specifically need the roof sections at this complex wit"
type textarea "x"
type textarea "I specifically need the roof sections at this complex with"
type textarea "x"
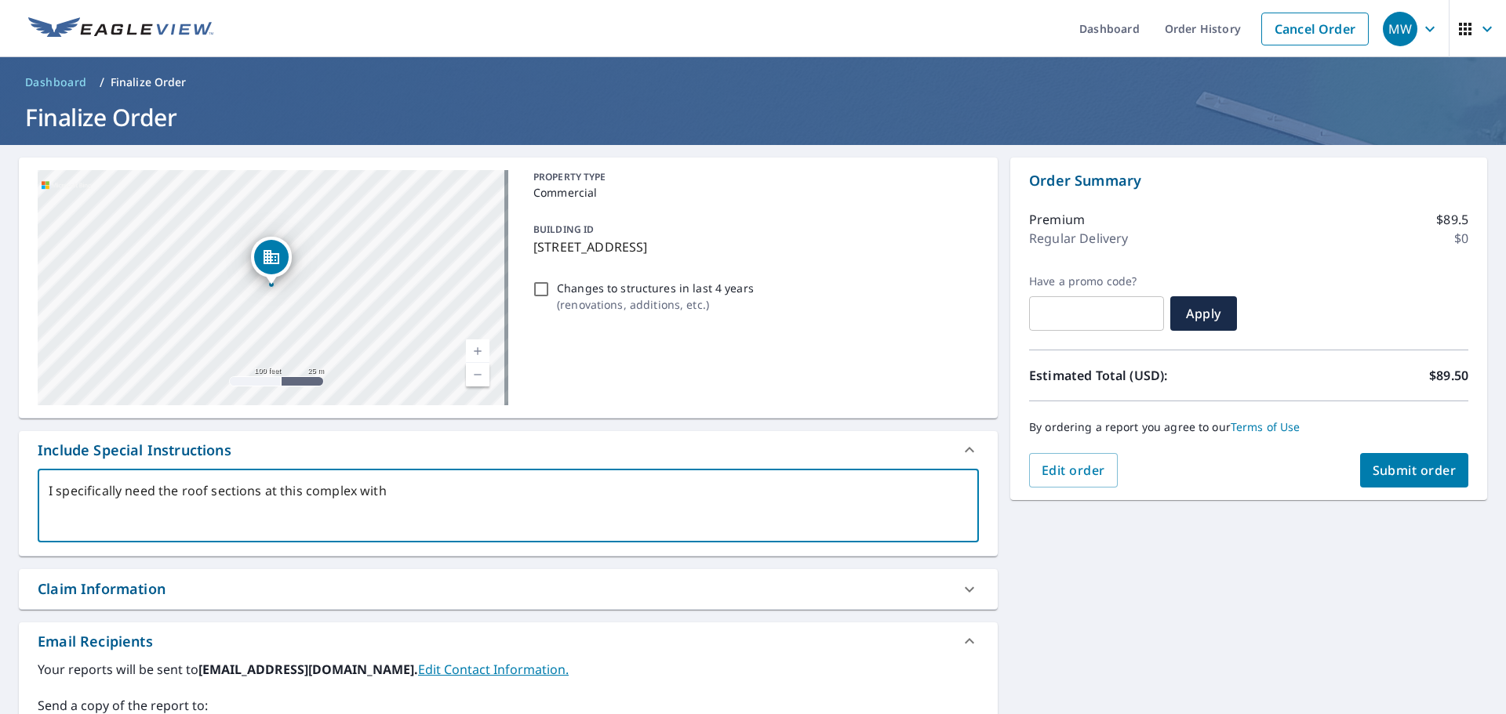
type textarea "I specifically need the roof sections at this complex with"
type textarea "x"
type textarea "I specifically need the roof sections at this complex with t"
type textarea "x"
type textarea "I specifically need the roof sections at this complex with th"
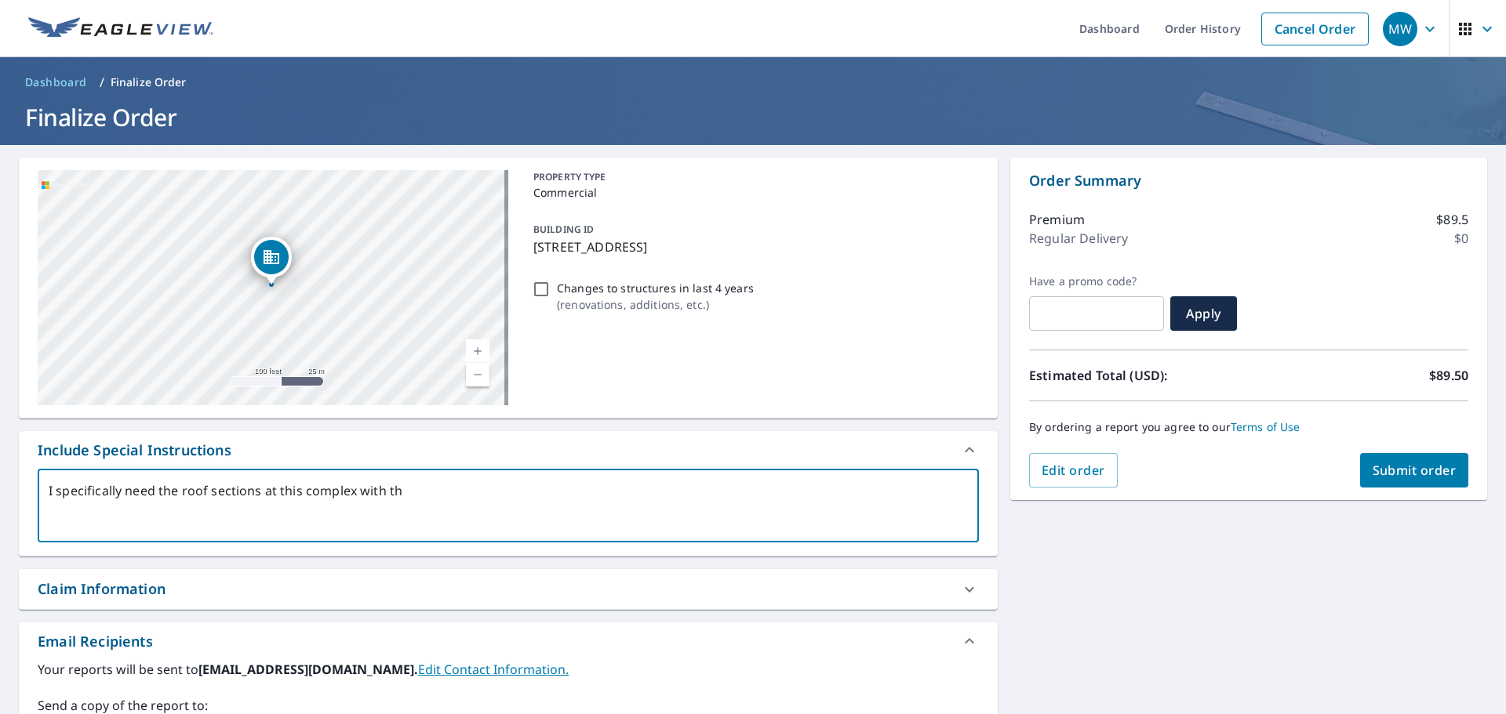
type textarea "x"
type textarea "I specifically need the roof sections at this complex with the"
type textarea "x"
type textarea "I specifically need the roof sections at this complex with the"
type textarea "x"
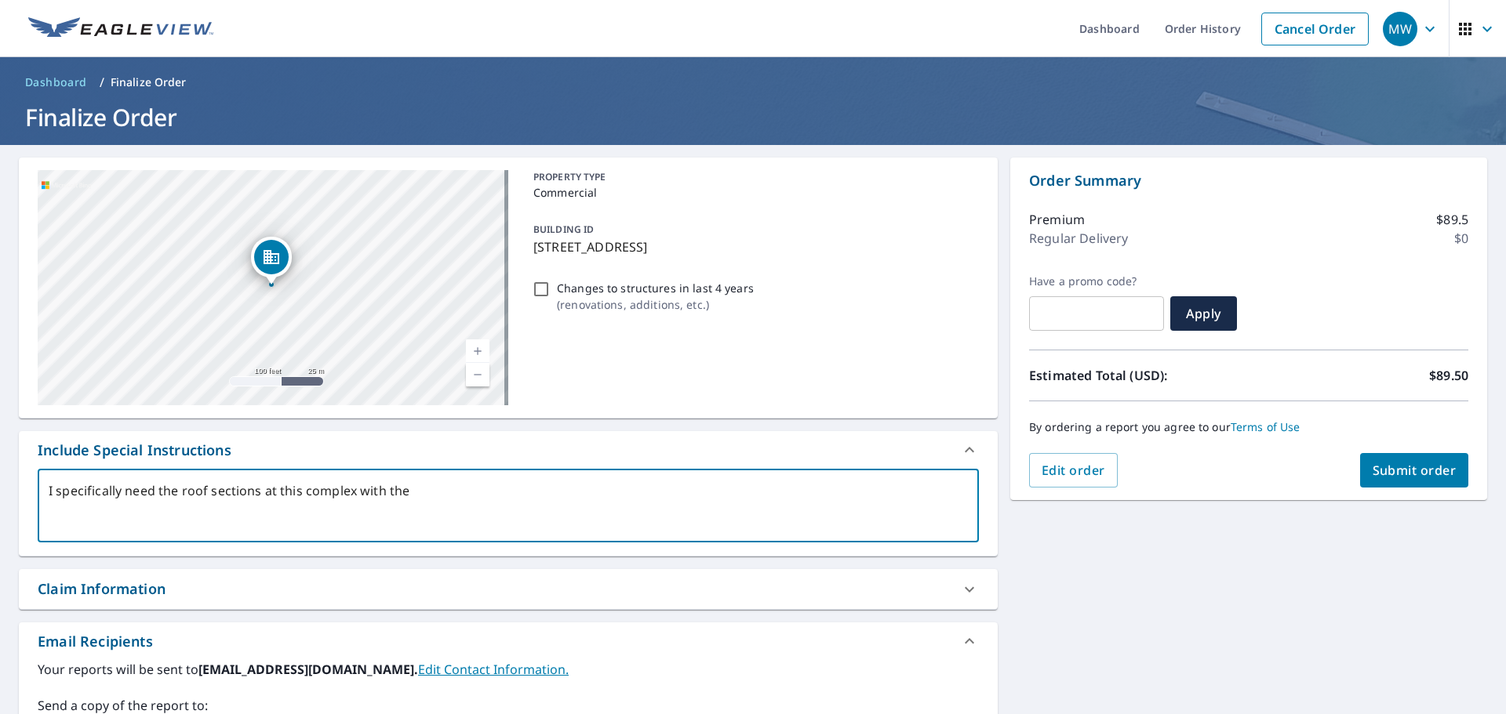
type textarea "I specifically need the roof sections at this complex with the b"
type textarea "x"
type textarea "I specifically need the roof sections at this complex with the bl"
type textarea "x"
type textarea "I specifically need the roof sections at this complex with the bla"
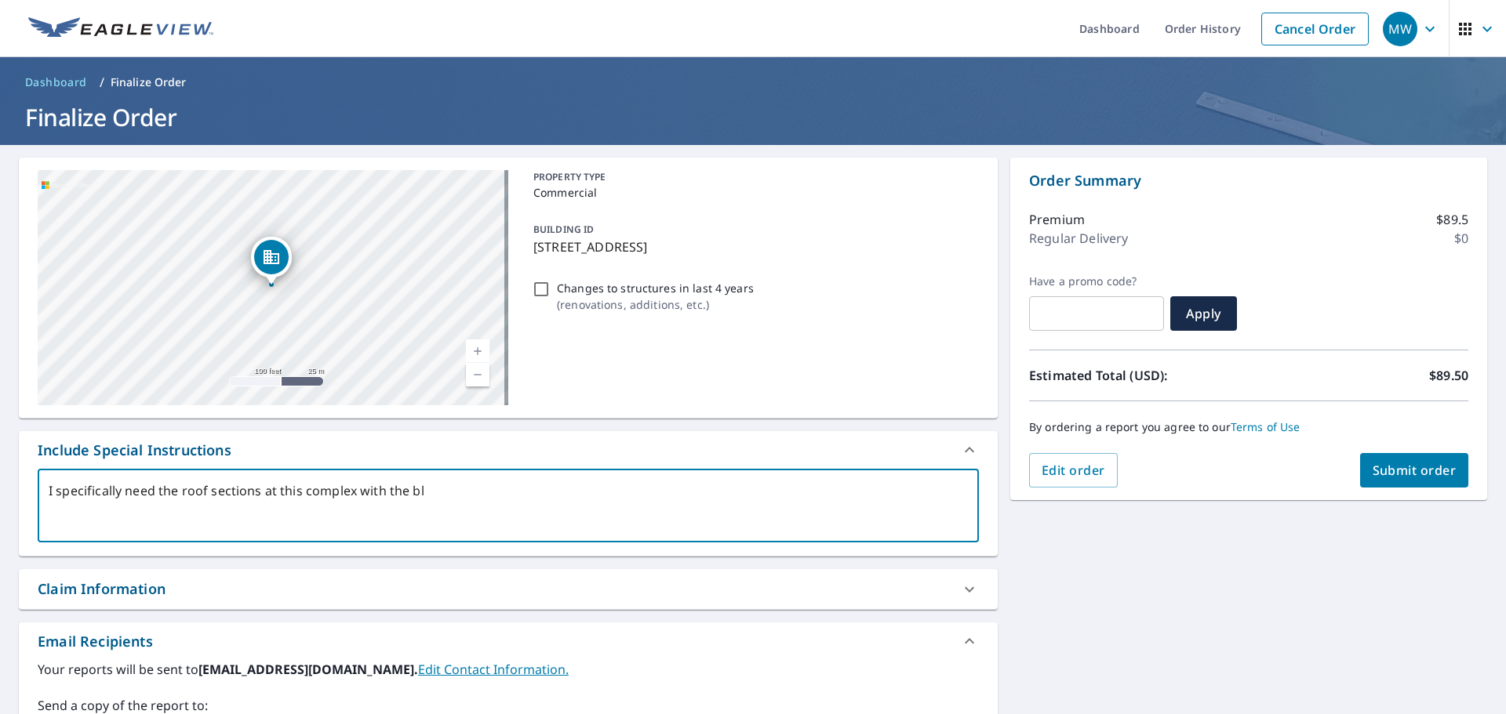
type textarea "x"
type textarea "I specifically need the roof sections at this complex with the blac"
type textarea "x"
type textarea "I specifically need the roof sections at this complex with the black"
type textarea "x"
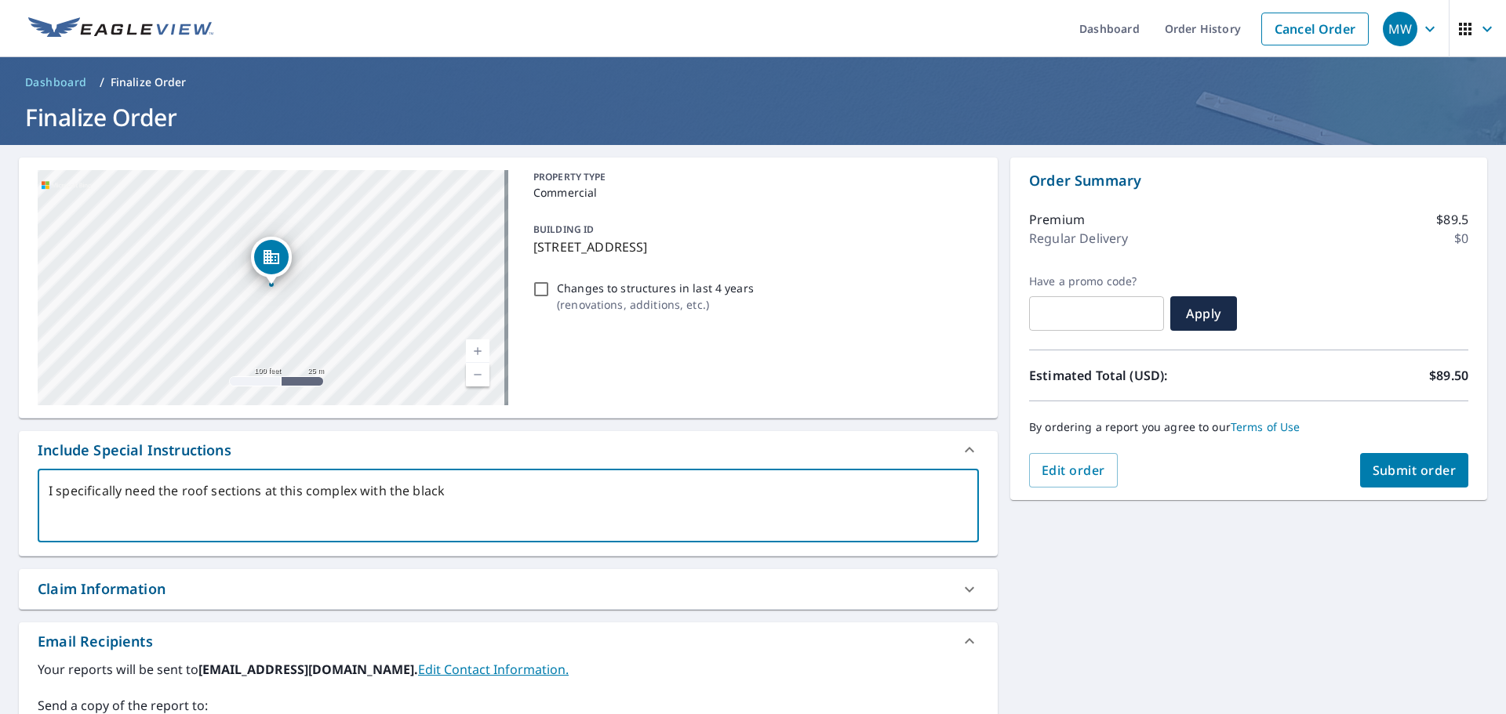
type textarea "I specifically need the roof sections at this complex with the black"
type textarea "x"
type textarea "I specifically need the roof sections at this complex with the black r"
type textarea "x"
type textarea "I specifically need the roof sections at this complex with the black ro"
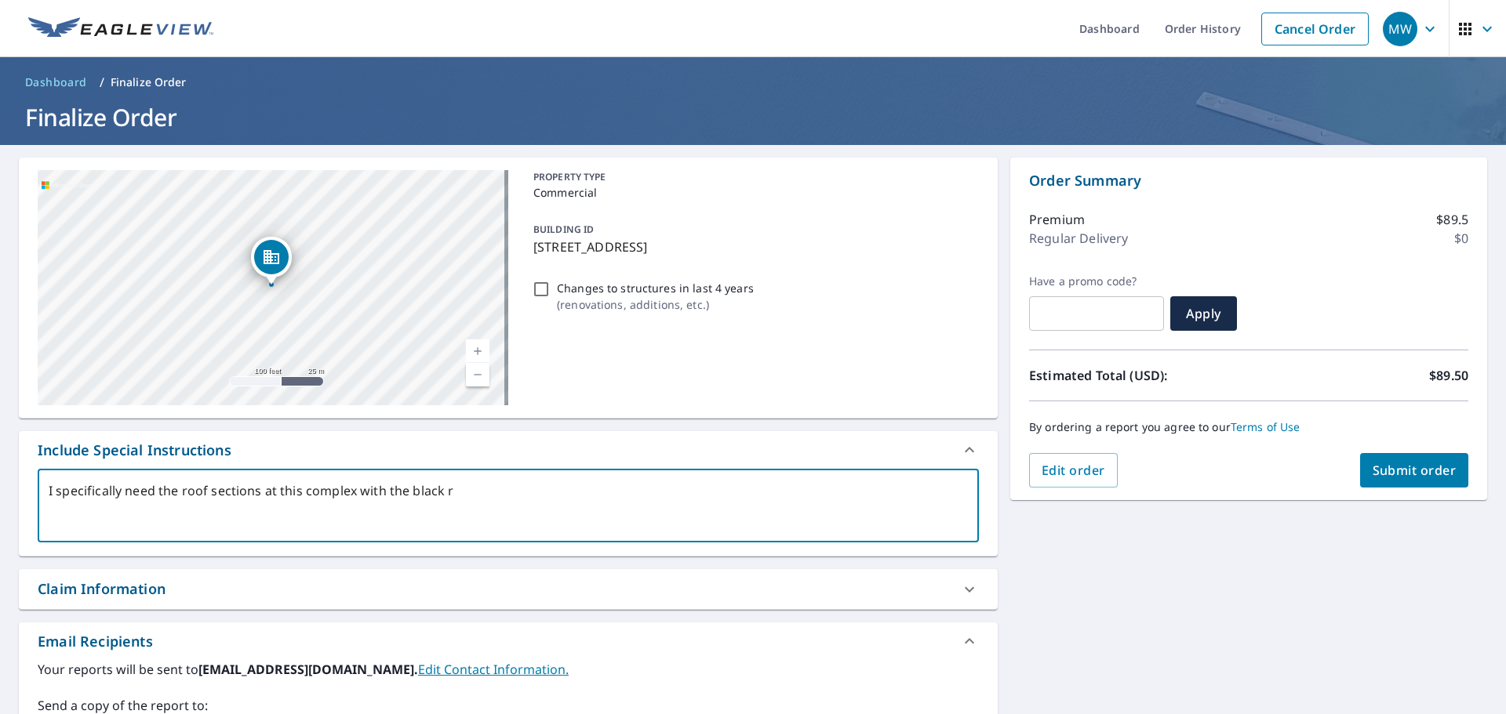
type textarea "x"
type textarea "I specifically need the roof sections at this complex with the black roo"
type textarea "x"
type textarea "I specifically need the roof sections at this complex with the black roof"
type textarea "x"
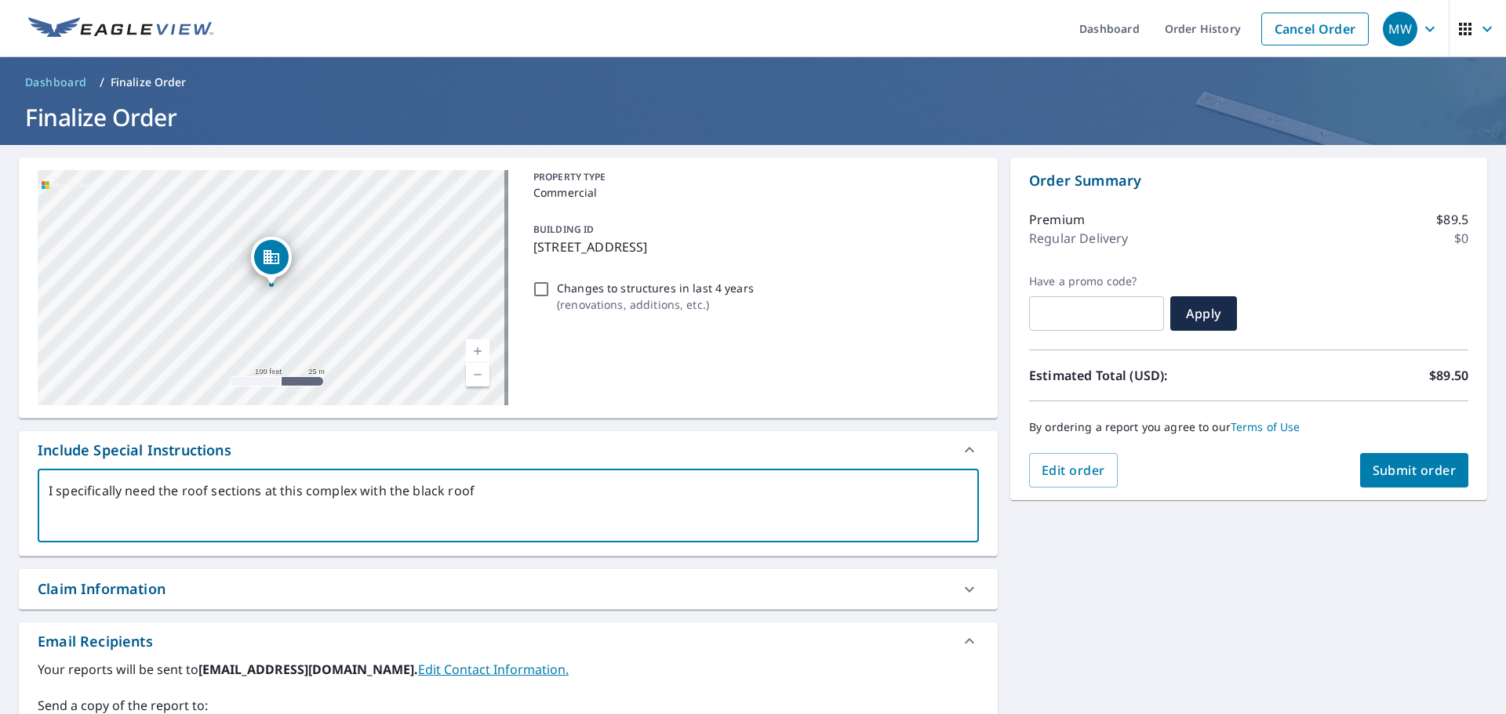
type textarea "I specifically need the roof sections at this complex with the black roof."
type textarea "x"
type textarea "I specifically need the roof sections at this complex with the black roof."
type textarea "x"
type textarea "I specifically need the roof sections at this complex with the black roof."
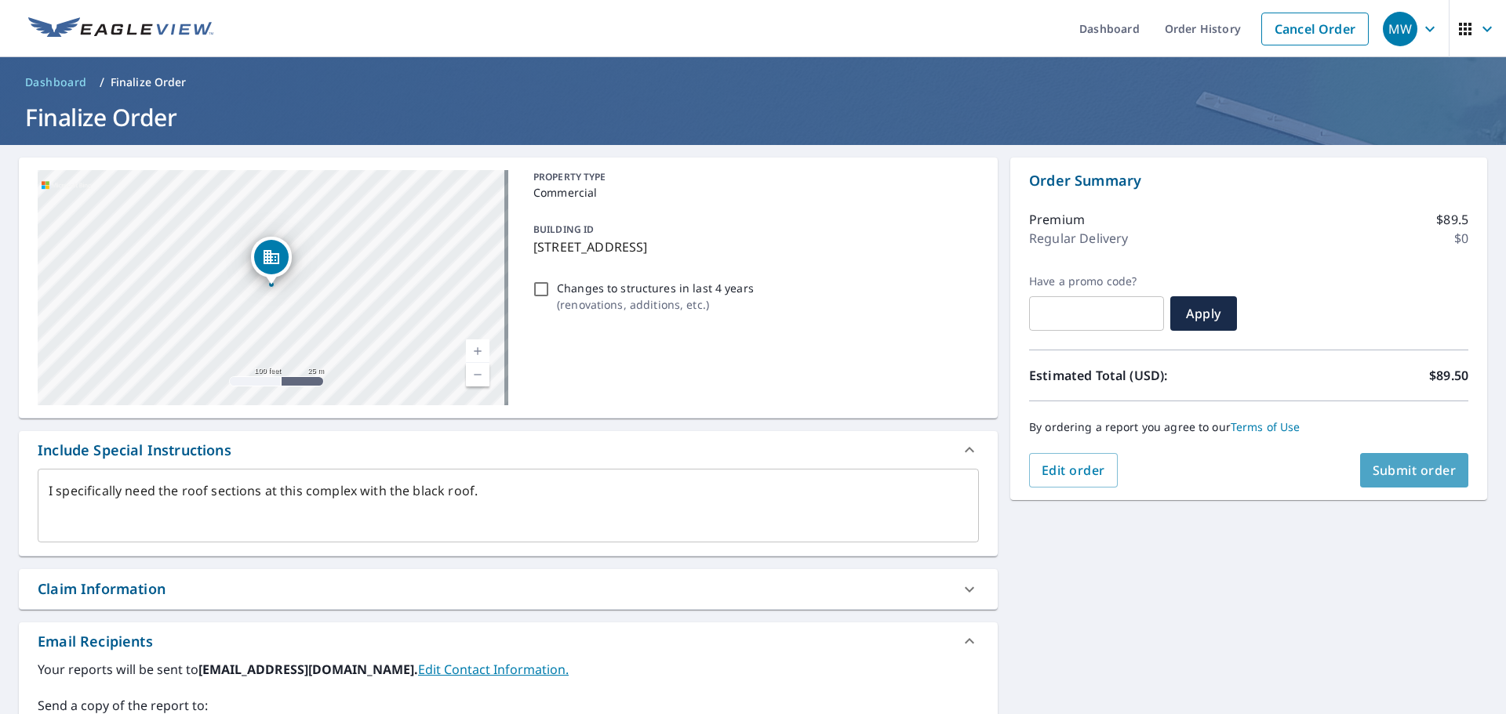
click at [1418, 474] on span "Submit order" at bounding box center [1414, 470] width 84 height 17
type textarea "x"
